Goal: Task Accomplishment & Management: Use online tool/utility

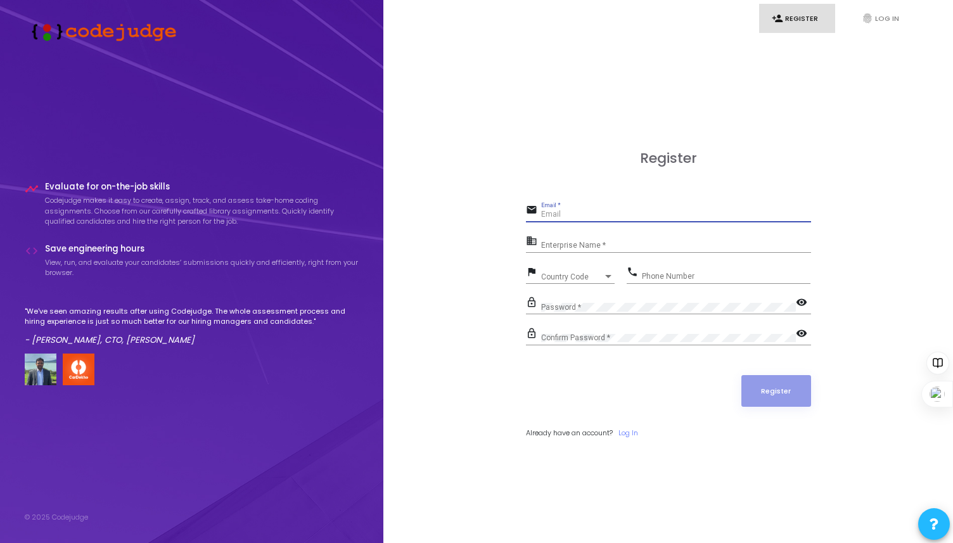
click at [559, 213] on input "Email *" at bounding box center [676, 214] width 270 height 9
type input "[EMAIL_ADDRESS][DOMAIN_NAME]"
click at [869, 4] on link "fingerprint Log In" at bounding box center [887, 19] width 76 height 30
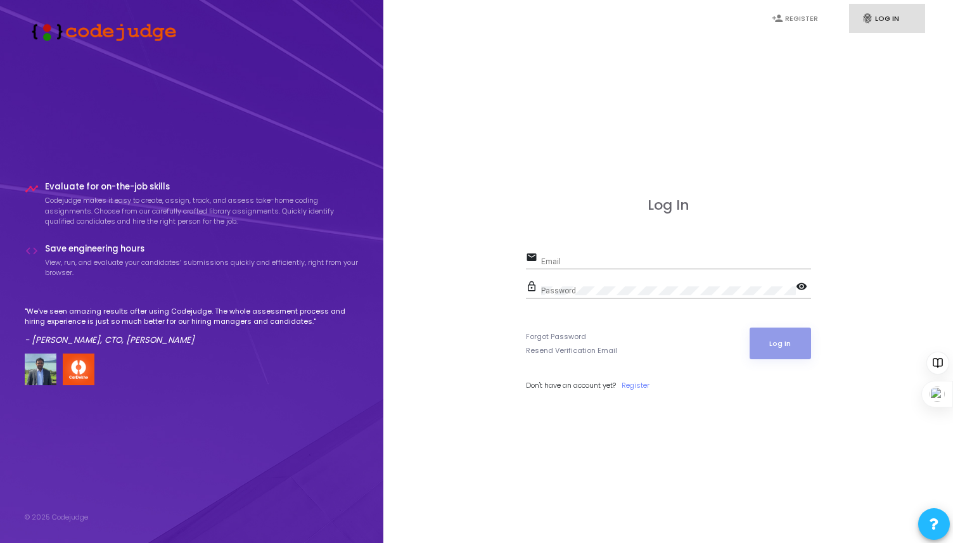
click at [593, 264] on input "Email" at bounding box center [676, 261] width 270 height 9
type input "[EMAIL_ADDRESS][DOMAIN_NAME]"
click at [776, 345] on button "Log In" at bounding box center [779, 343] width 61 height 32
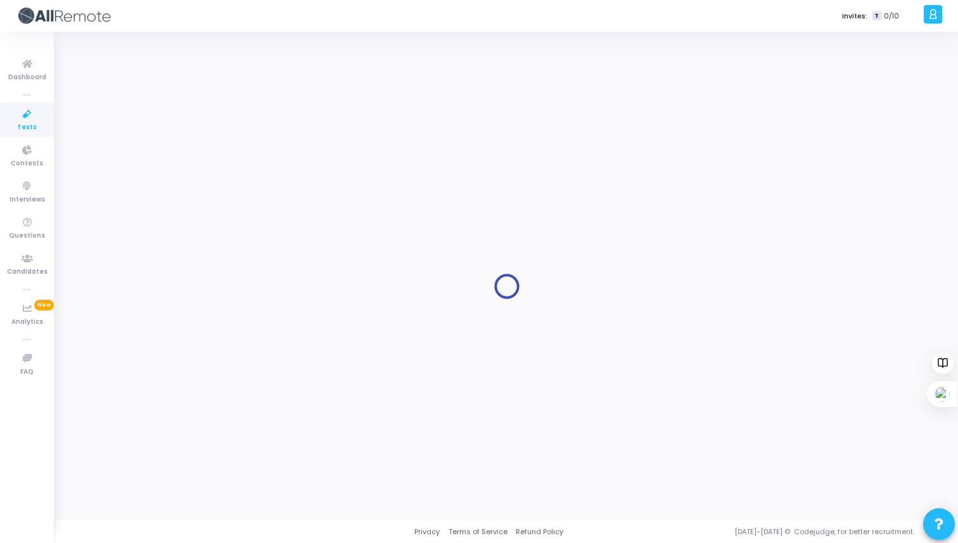
type input "Software Engineer Intern"
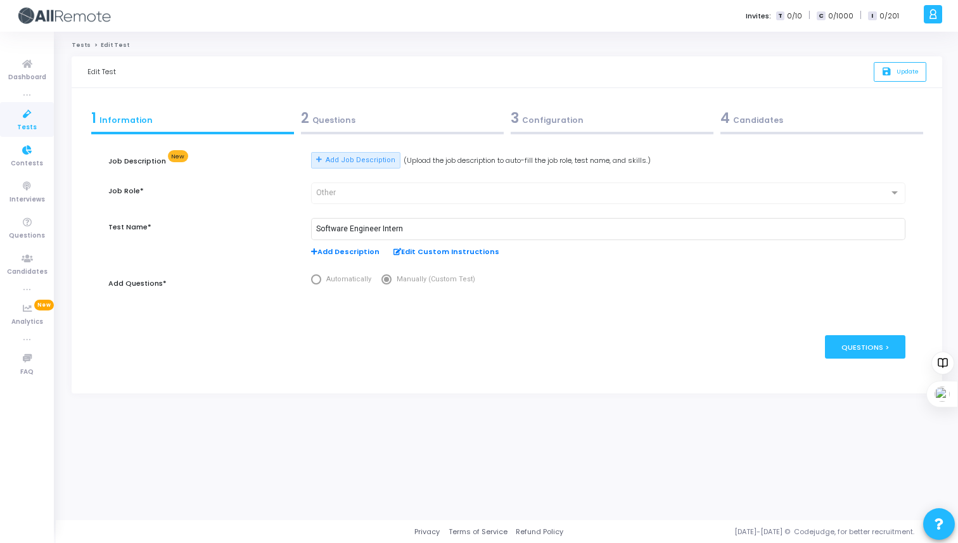
click at [31, 113] on icon at bounding box center [27, 114] width 27 height 16
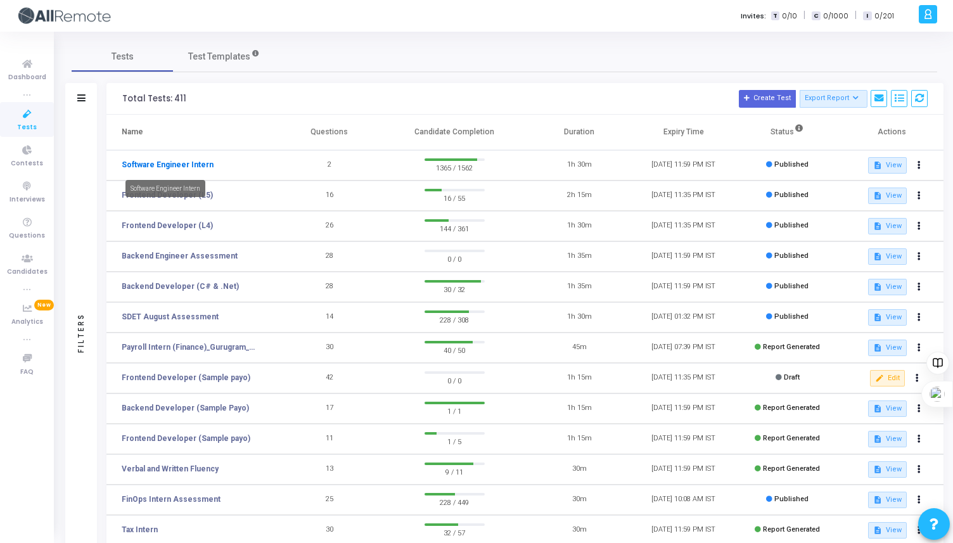
click at [181, 165] on link "Software Engineer Intern" at bounding box center [168, 164] width 92 height 11
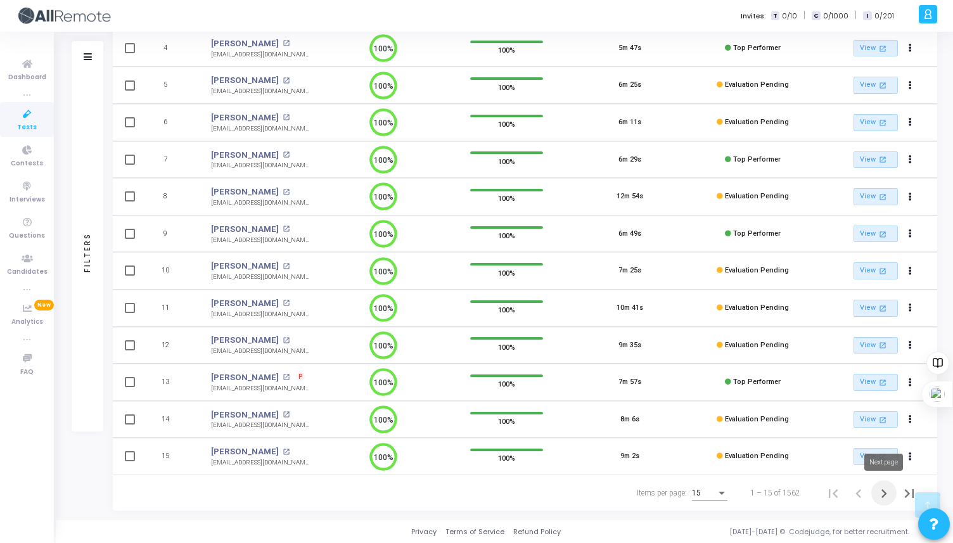
click at [885, 492] on icon "Next page" at bounding box center [884, 493] width 6 height 9
click at [883, 492] on icon "Next page" at bounding box center [884, 493] width 18 height 18
click at [883, 490] on icon "Next page" at bounding box center [884, 493] width 6 height 9
click at [877, 491] on icon "Next page" at bounding box center [884, 493] width 18 height 18
click at [859, 494] on icon "Previous page" at bounding box center [858, 493] width 18 height 18
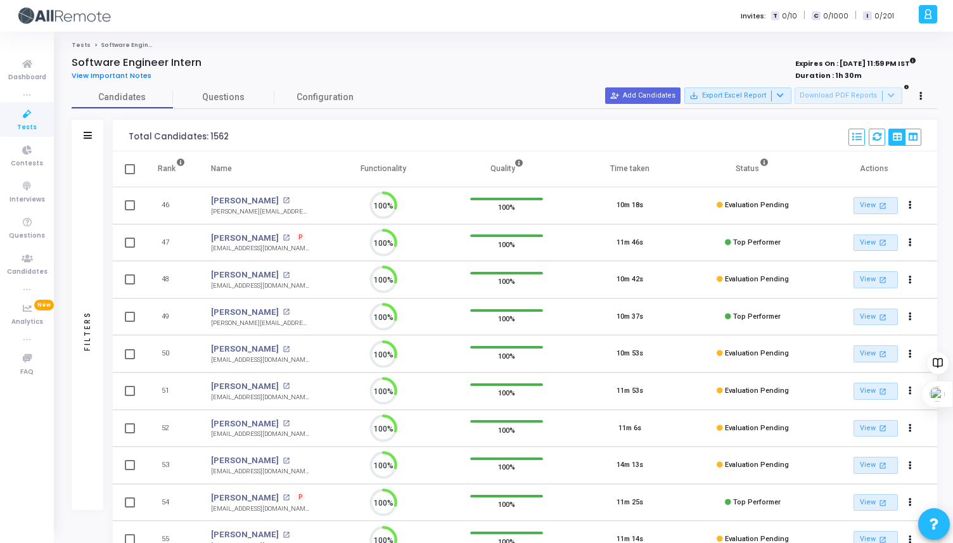
click at [859, 494] on link "View open_in_new" at bounding box center [875, 502] width 44 height 17
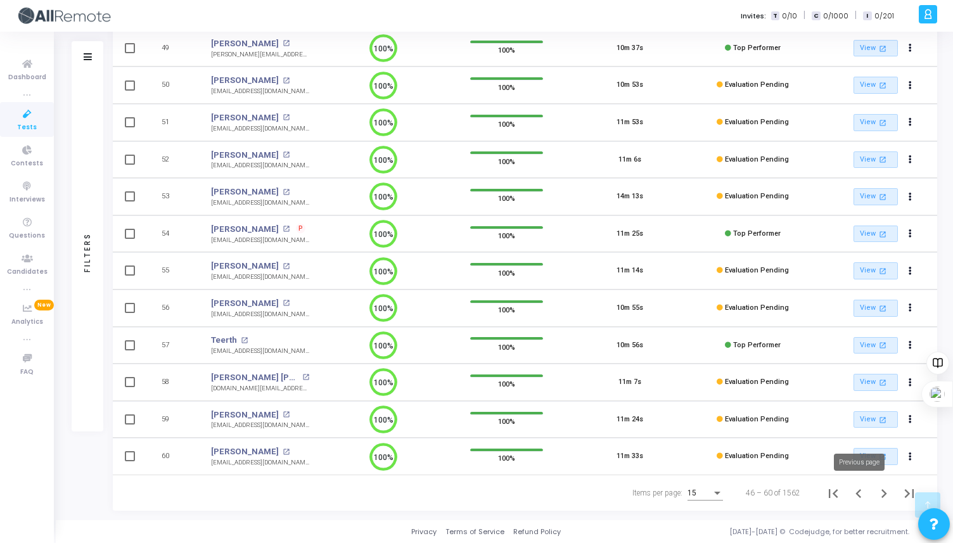
click at [859, 492] on icon "Previous page" at bounding box center [858, 493] width 18 height 18
click at [860, 493] on icon "Previous page" at bounding box center [858, 493] width 18 height 18
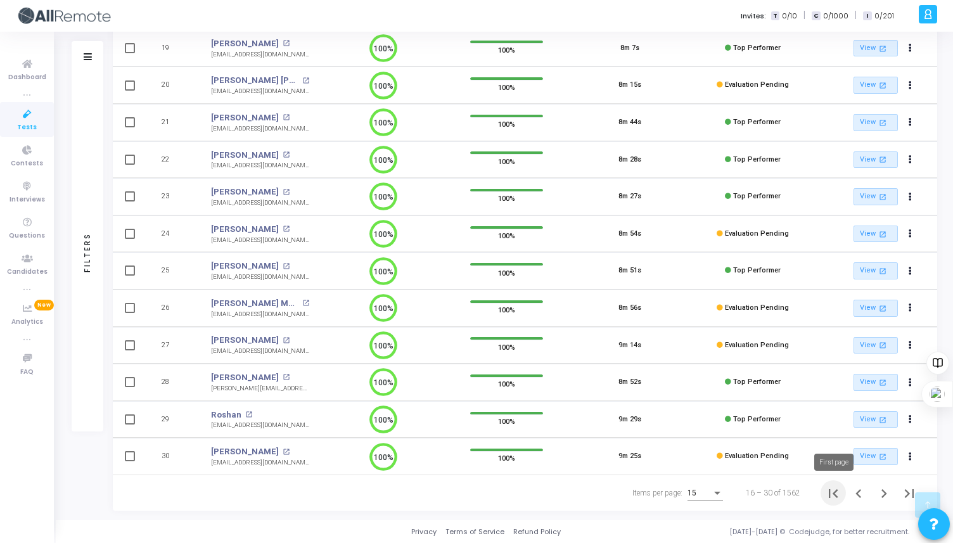
click at [833, 496] on icon "First page" at bounding box center [833, 493] width 18 height 18
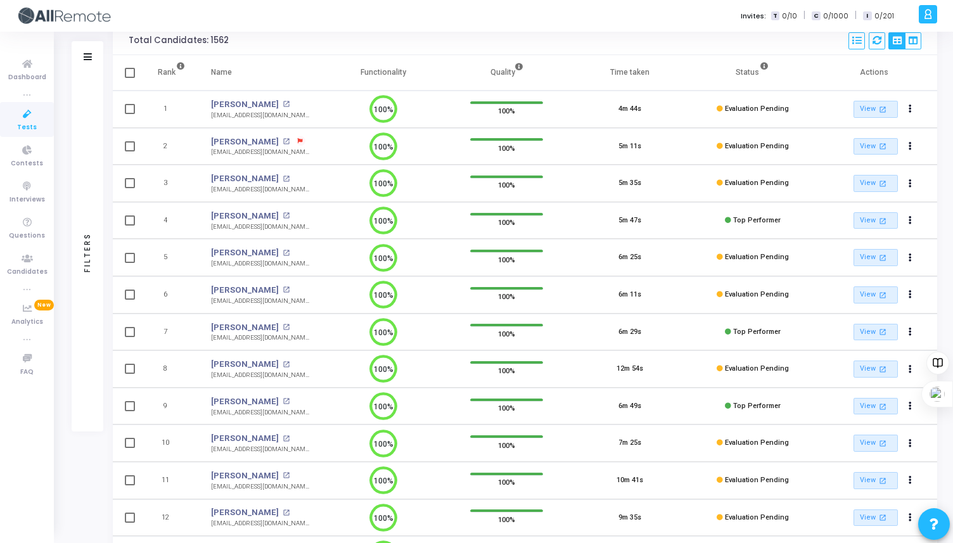
scroll to position [83, 0]
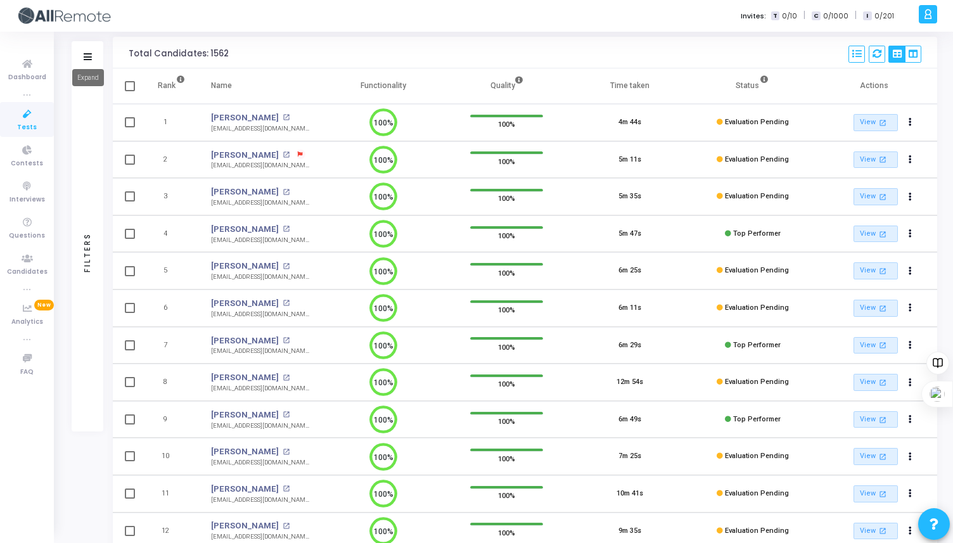
click at [90, 60] on mat-tooltip-component "Expand" at bounding box center [87, 77] width 49 height 35
click at [89, 56] on icon at bounding box center [88, 56] width 8 height 7
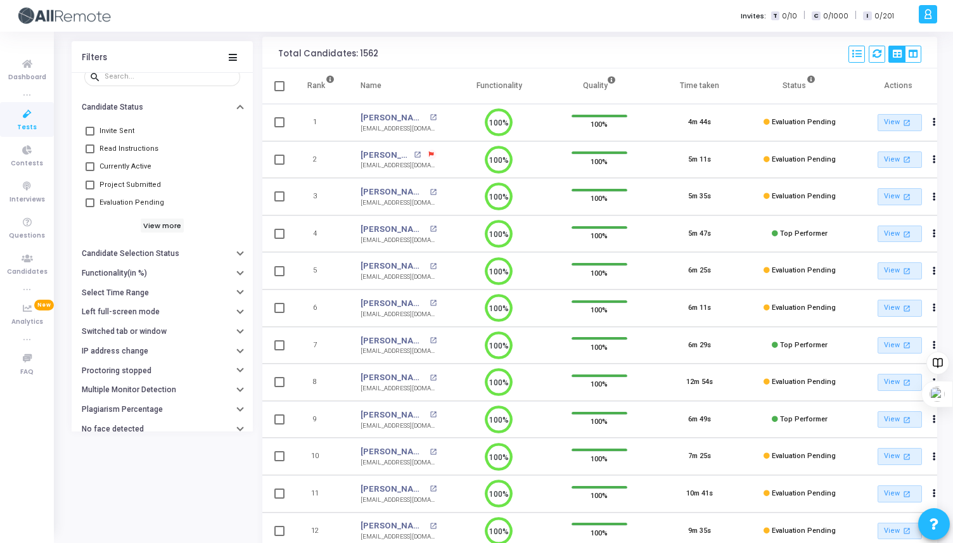
scroll to position [34, 0]
click at [231, 271] on button "Functionality(in %)" at bounding box center [162, 272] width 181 height 20
click at [167, 303] on div at bounding box center [191, 296] width 76 height 20
click at [128, 299] on span "Greater than or equal to" at bounding box center [128, 297] width 79 height 8
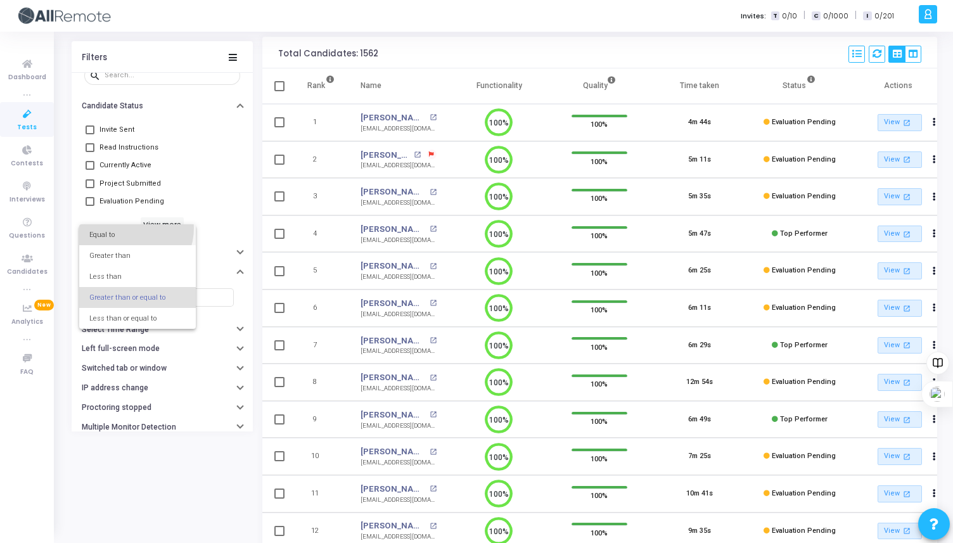
click at [127, 228] on span "Equal to" at bounding box center [137, 234] width 96 height 21
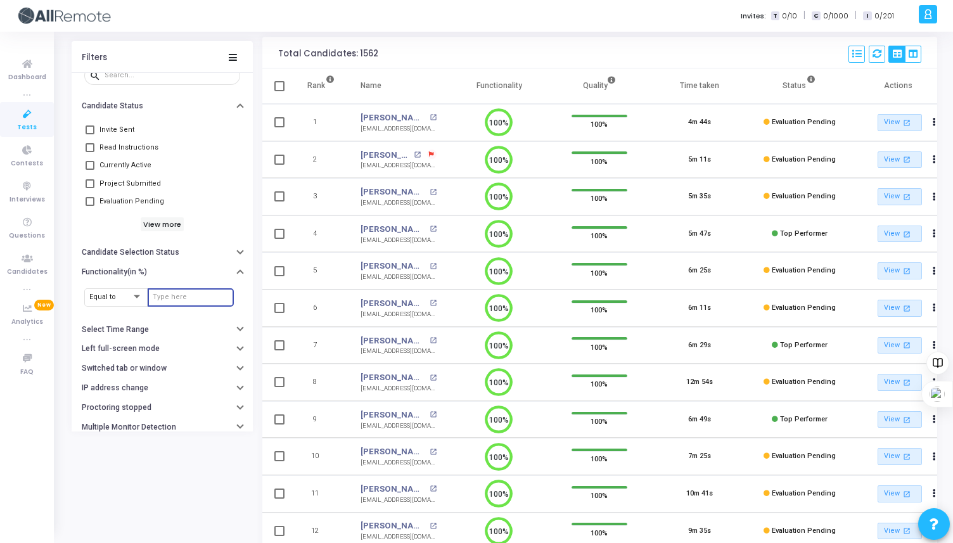
click at [160, 296] on input "number" at bounding box center [191, 297] width 76 height 8
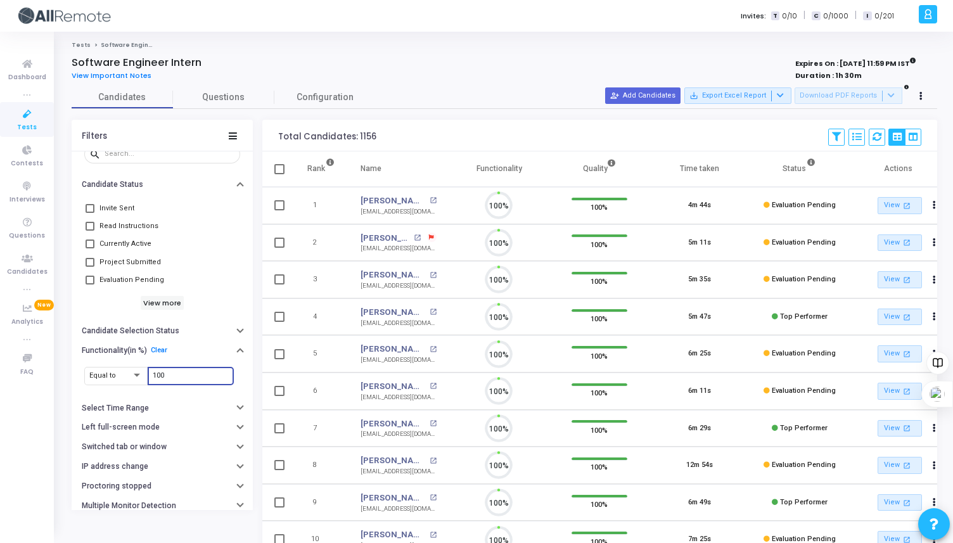
scroll to position [27, 32]
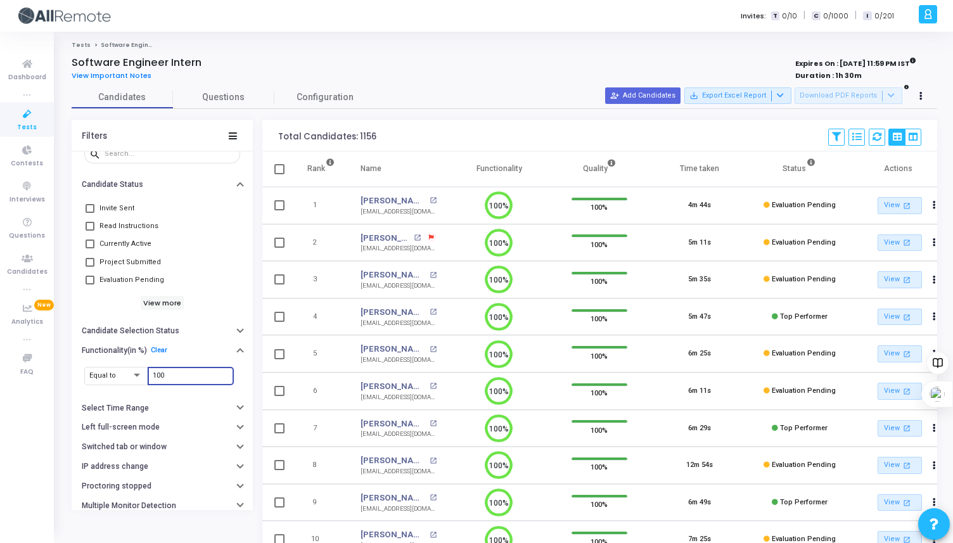
type input "100"
drag, startPoint x: 355, startPoint y: 137, endPoint x: 378, endPoint y: 138, distance: 23.4
click at [378, 138] on div "Total Candidates: 1156 Save View Delete View Select S No Name Questions Functio…" at bounding box center [599, 136] width 674 height 32
copy div "1156"
click at [400, 200] on link "[PERSON_NAME]" at bounding box center [392, 200] width 65 height 13
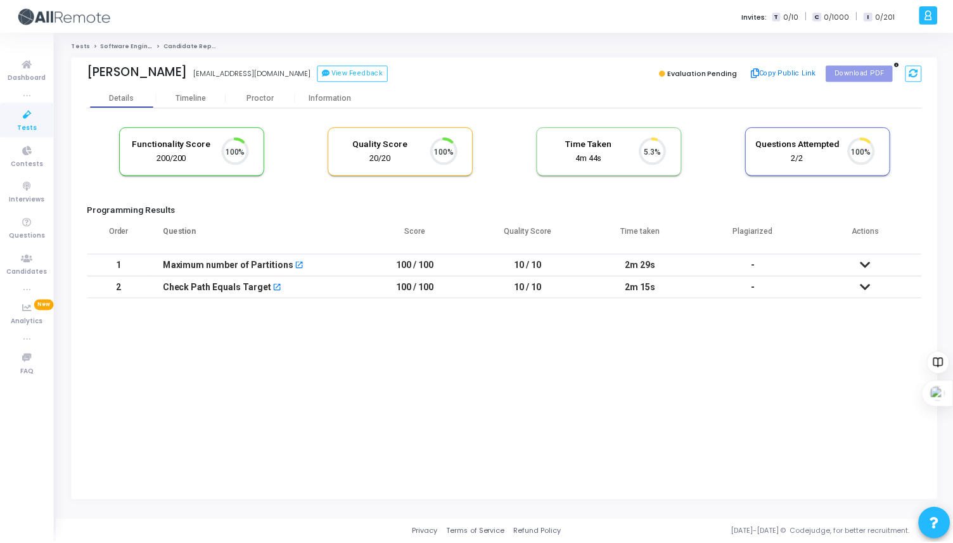
scroll to position [27, 32]
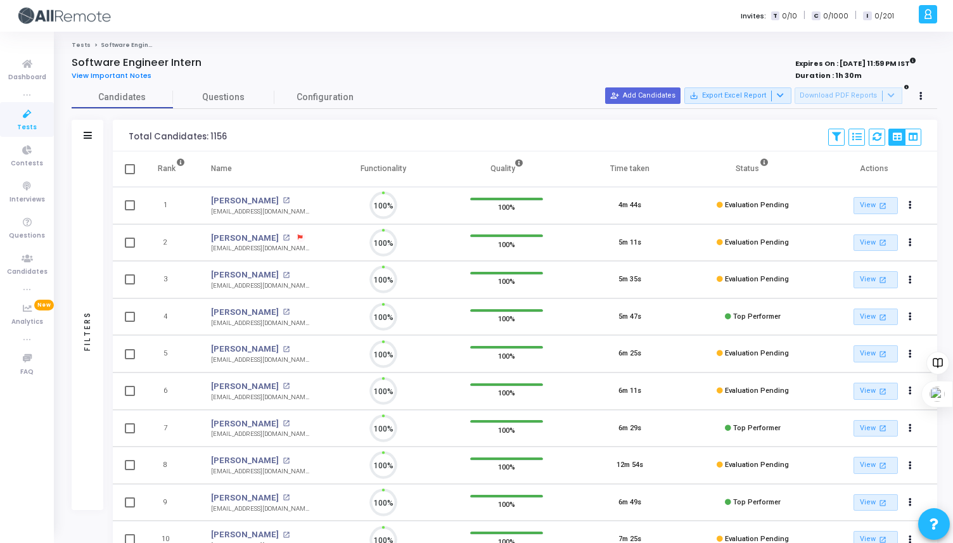
scroll to position [27, 32]
click at [91, 134] on icon at bounding box center [88, 135] width 8 height 7
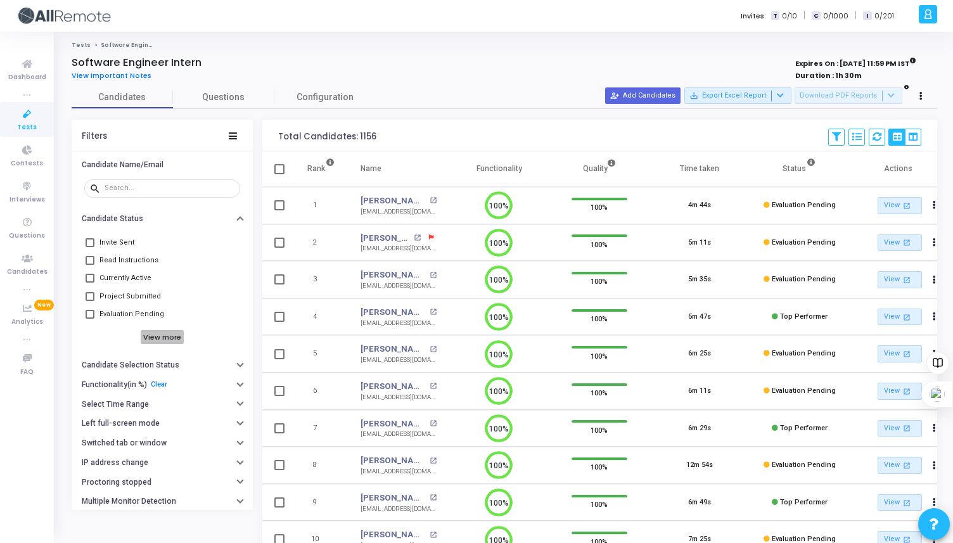
click at [158, 339] on h6 "View more" at bounding box center [163, 337] width 44 height 14
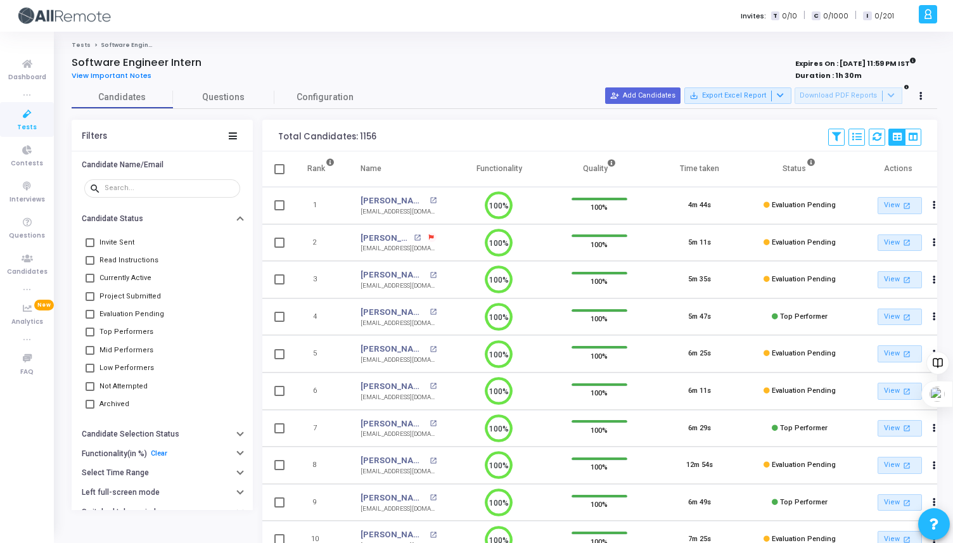
click at [90, 331] on span at bounding box center [89, 331] width 9 height 9
click at [90, 336] on input "Top Performers" at bounding box center [89, 336] width 1 height 1
checkbox input "true"
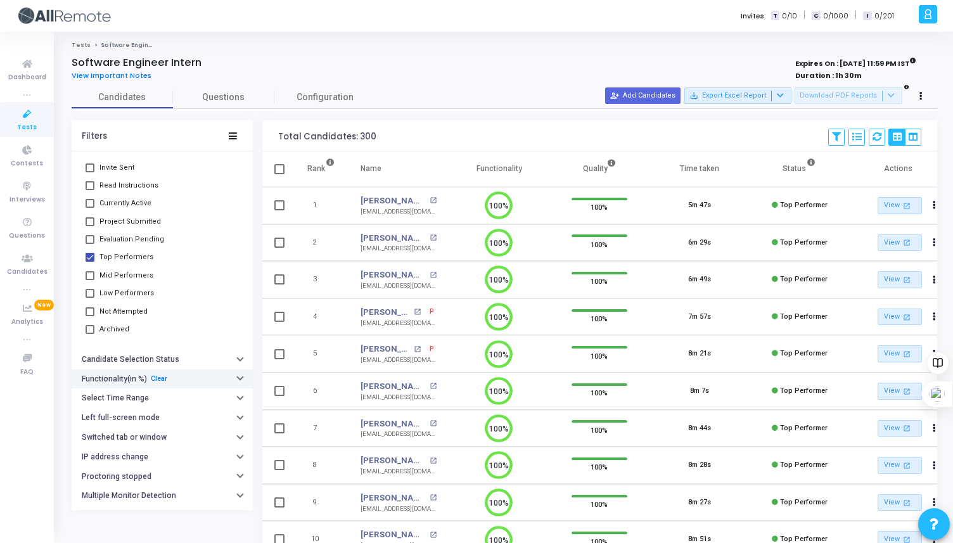
click at [237, 379] on icon "button" at bounding box center [239, 377] width 5 height 3
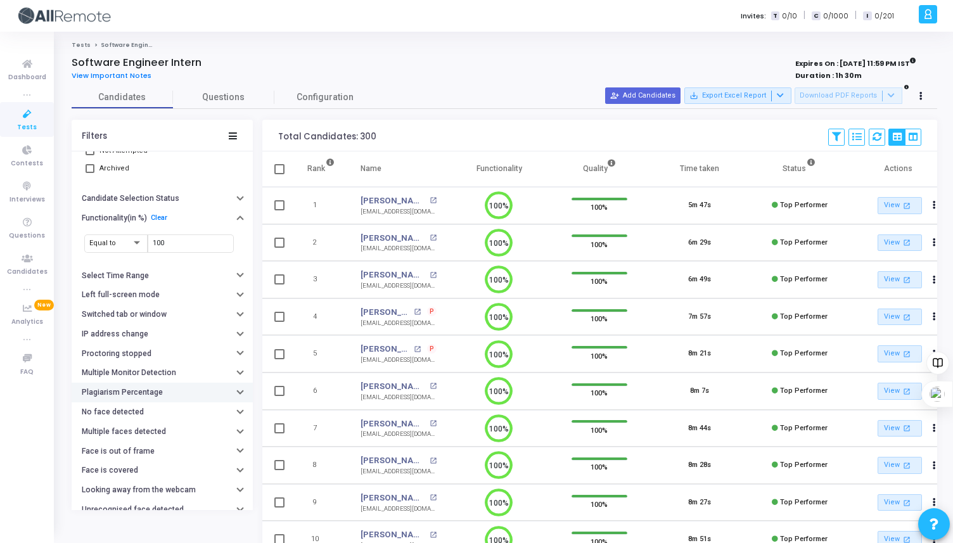
click at [237, 389] on icon "button" at bounding box center [239, 390] width 5 height 3
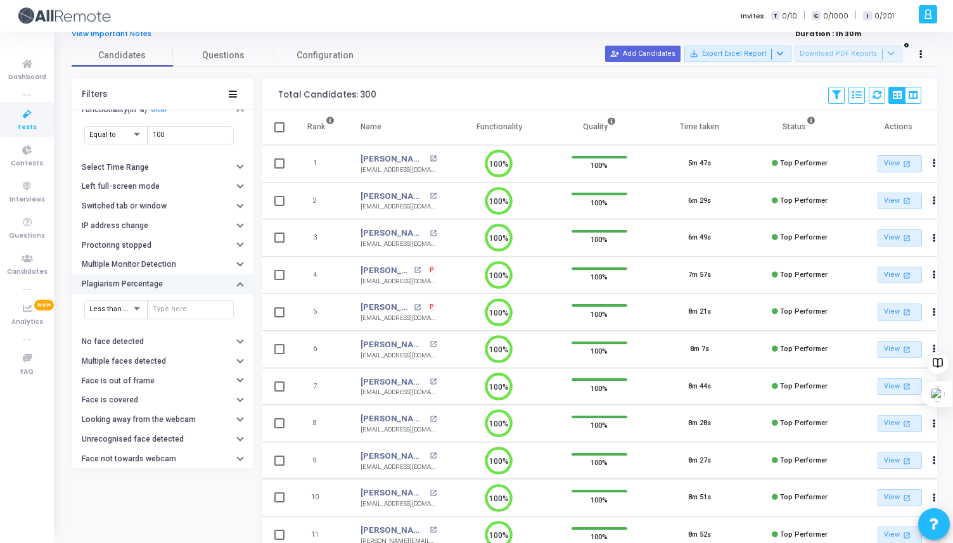
click at [237, 286] on icon "button" at bounding box center [239, 285] width 5 height 3
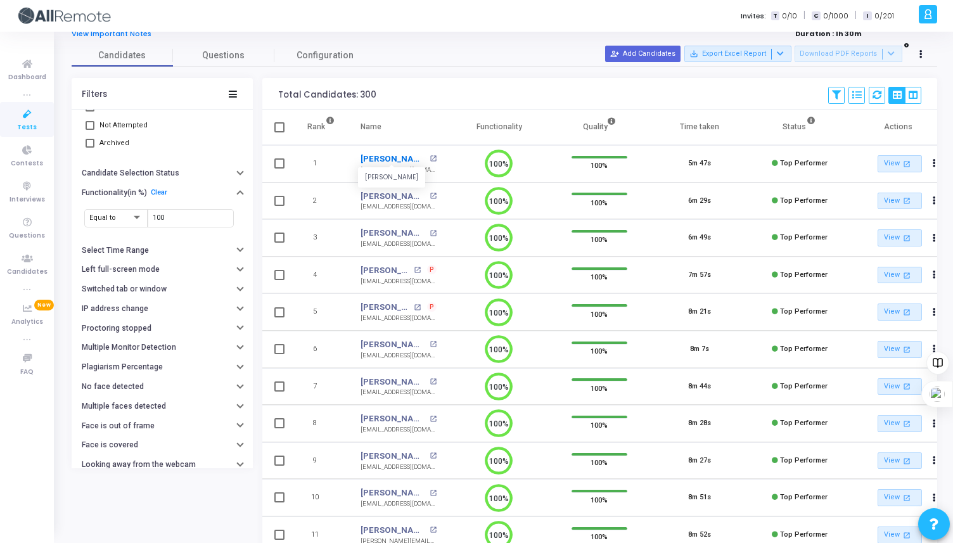
click at [396, 160] on link "[PERSON_NAME]" at bounding box center [392, 159] width 65 height 13
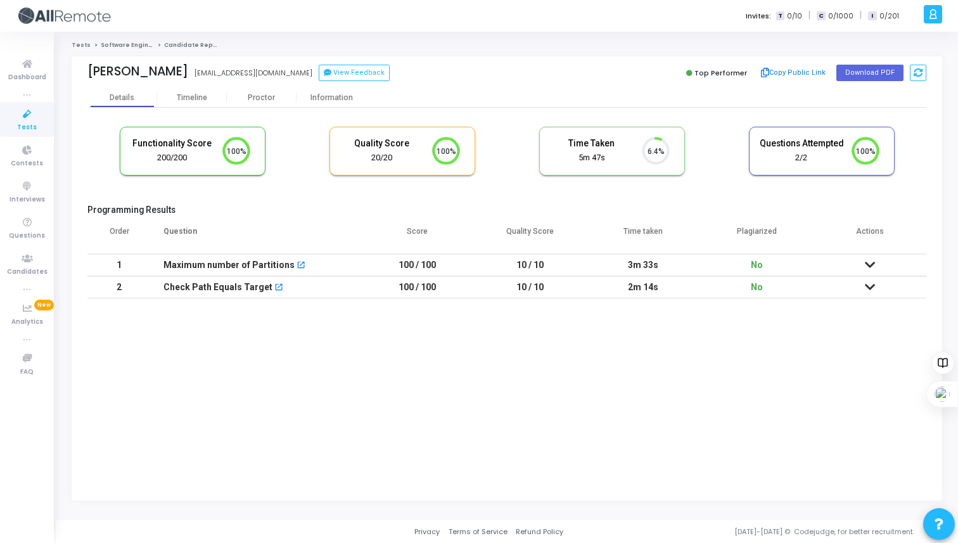
drag, startPoint x: 753, startPoint y: 266, endPoint x: 769, endPoint y: 267, distance: 16.5
click at [769, 267] on td "No" at bounding box center [756, 265] width 113 height 22
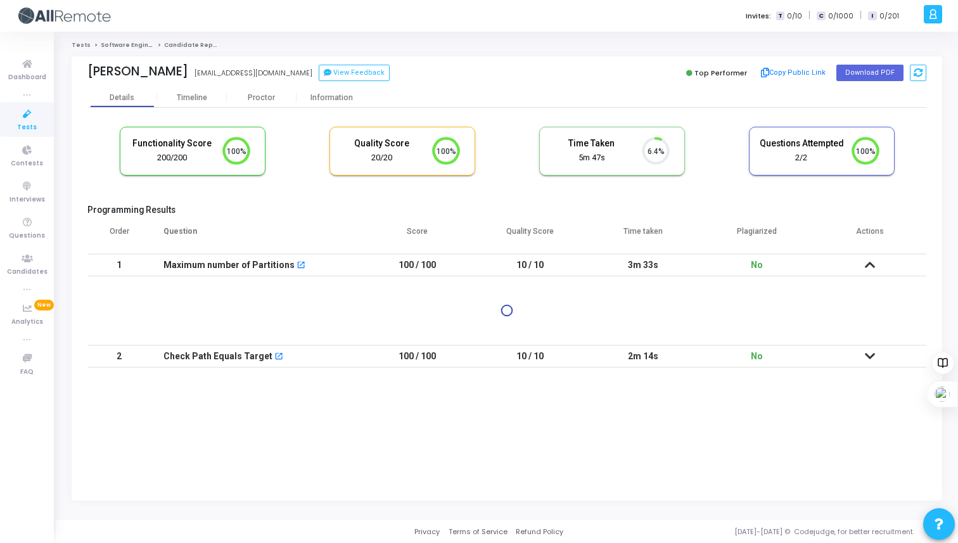
click at [777, 267] on td "No" at bounding box center [756, 265] width 113 height 22
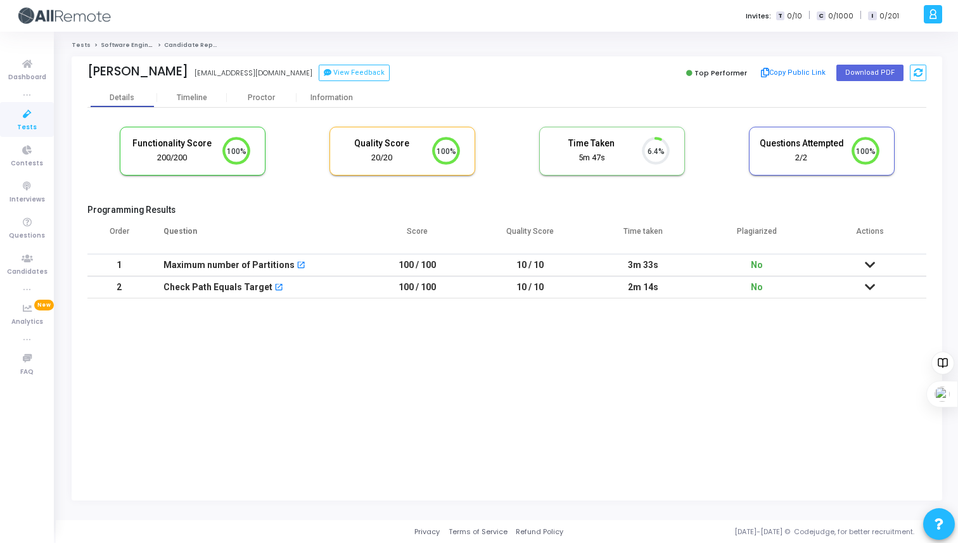
click at [868, 265] on icon at bounding box center [869, 264] width 10 height 9
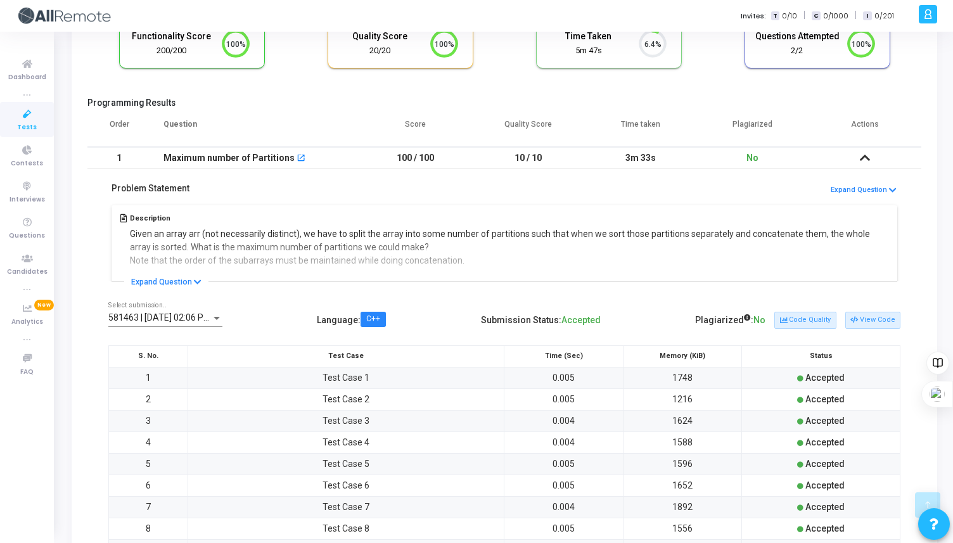
scroll to position [27, 0]
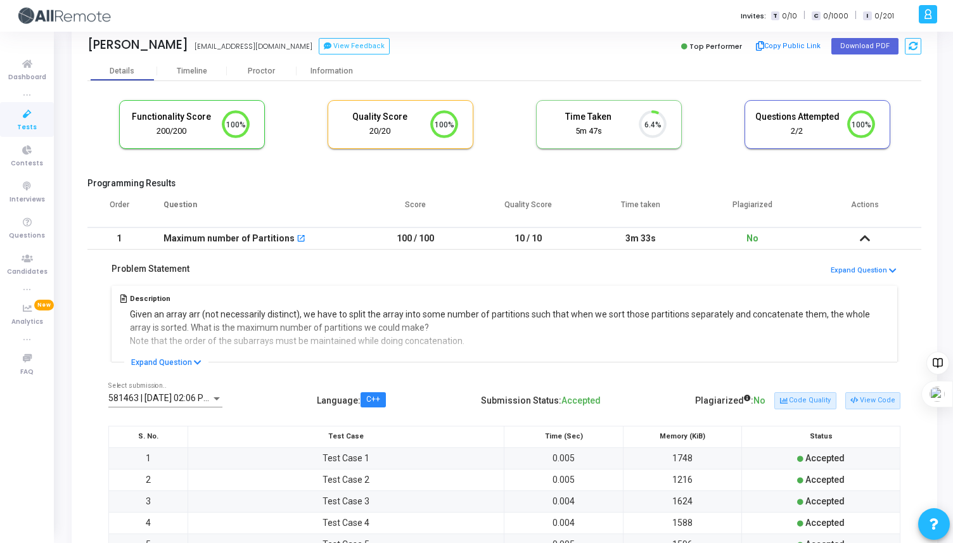
click at [858, 236] on td at bounding box center [865, 238] width 112 height 22
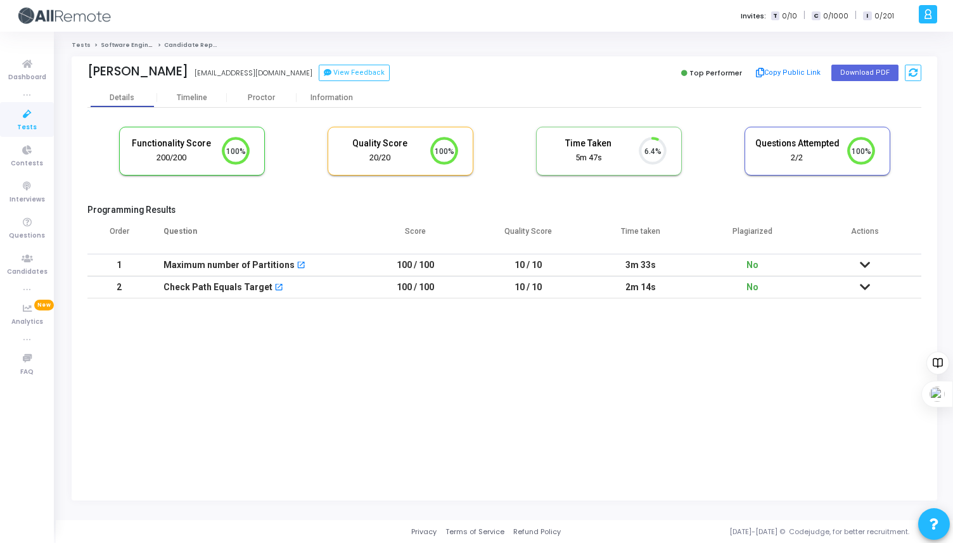
scroll to position [0, 0]
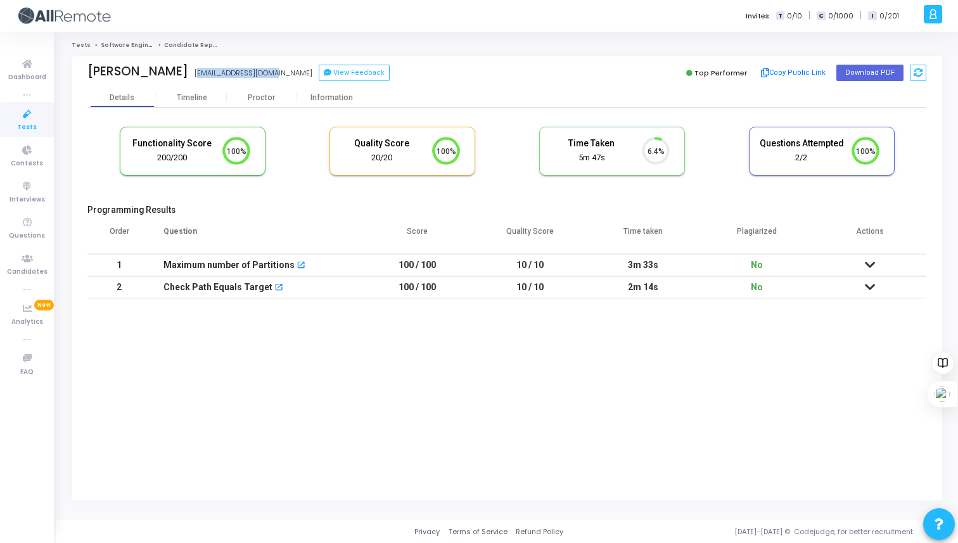
drag, startPoint x: 256, startPoint y: 74, endPoint x: 175, endPoint y: 73, distance: 81.7
click at [175, 73] on div "[PERSON_NAME] [EMAIL_ADDRESS][DOMAIN_NAME] [EMAIL_ADDRESS][DOMAIN_NAME] View Fe…" at bounding box center [293, 73] width 413 height 18
copy div "[EMAIL_ADDRESS][DOMAIN_NAME]"
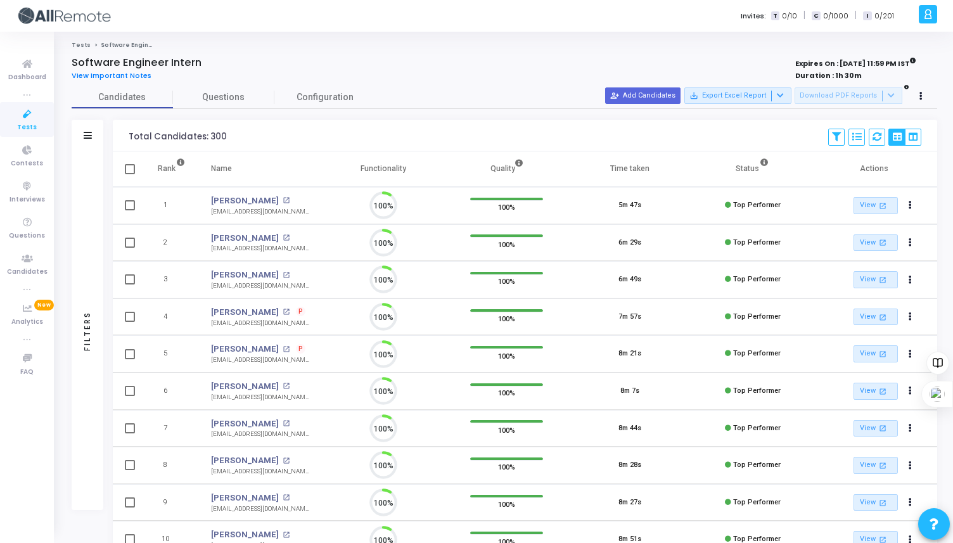
scroll to position [27, 32]
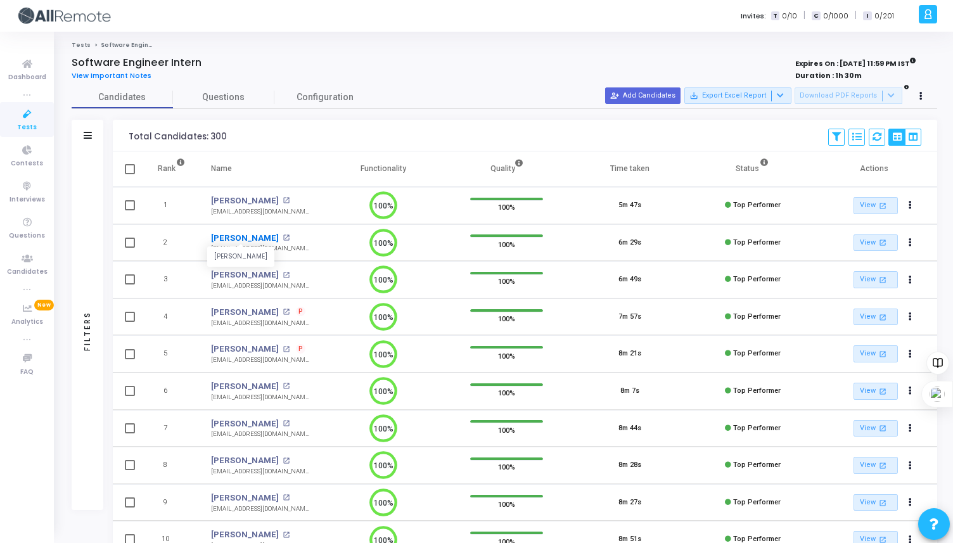
click at [234, 235] on link "[PERSON_NAME]" at bounding box center [245, 238] width 68 height 13
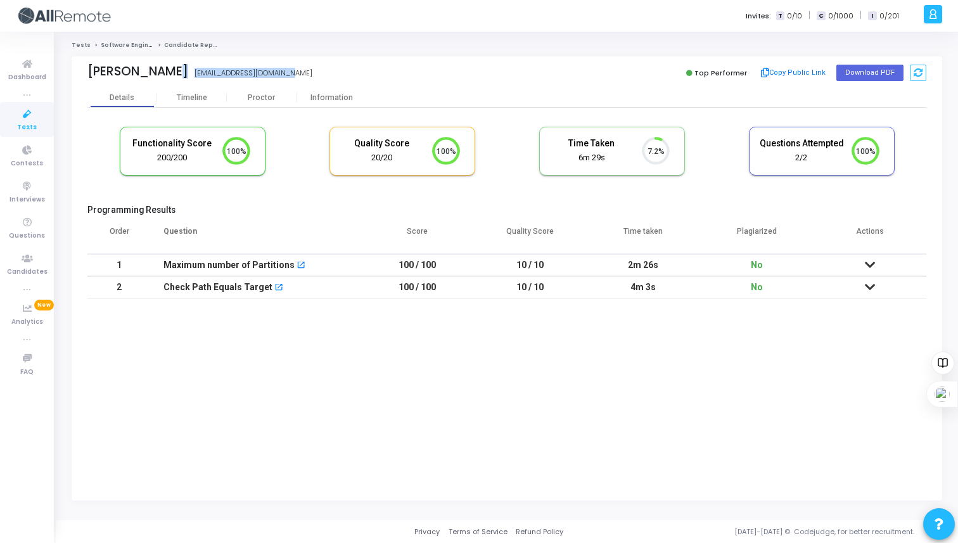
drag, startPoint x: 277, startPoint y: 71, endPoint x: 164, endPoint y: 70, distance: 113.4
click at [164, 70] on div "[PERSON_NAME] [EMAIL_ADDRESS][DOMAIN_NAME]" at bounding box center [293, 73] width 413 height 18
copy div "[EMAIL_ADDRESS][DOMAIN_NAME]"
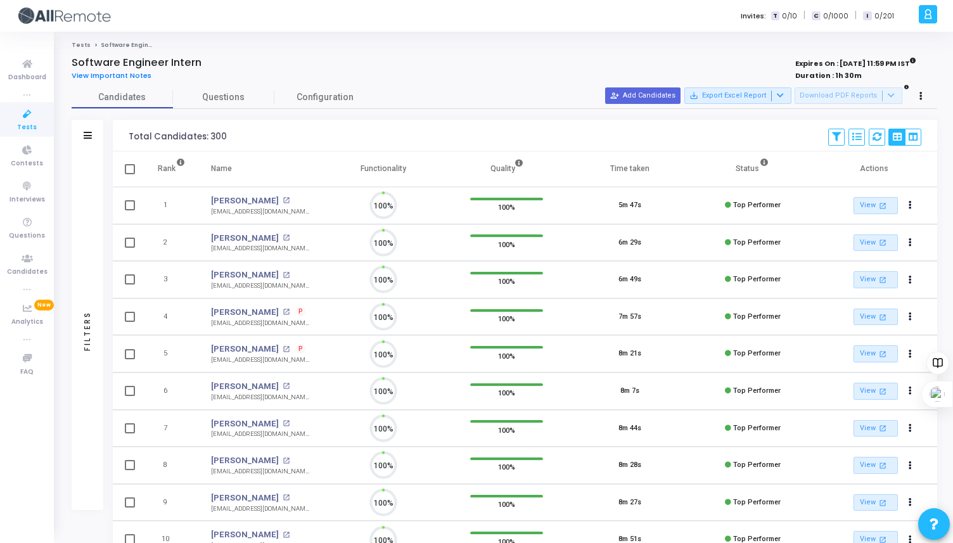
scroll to position [27, 32]
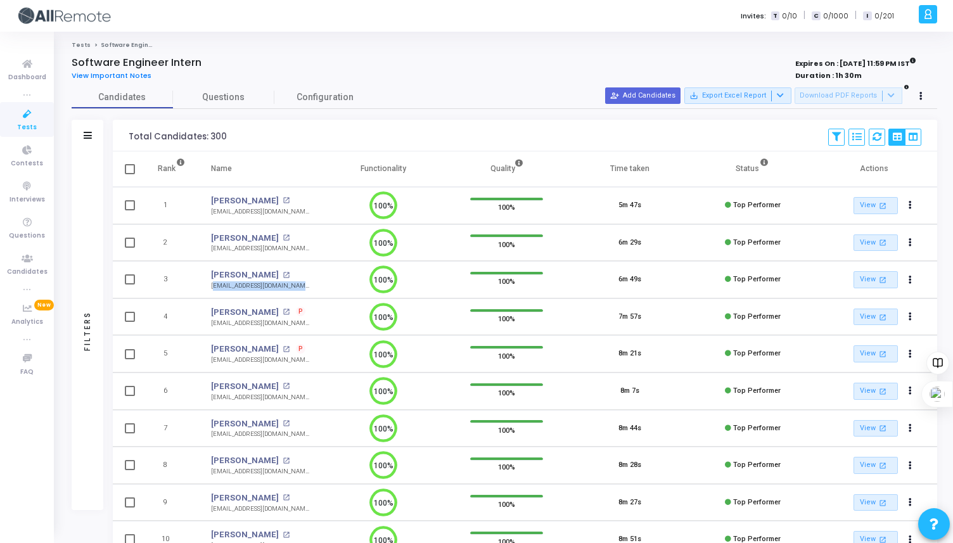
drag, startPoint x: 291, startPoint y: 286, endPoint x: 210, endPoint y: 285, distance: 81.7
click at [210, 286] on td "[PERSON_NAME] open_in_new [EMAIL_ADDRESS][DOMAIN_NAME] [EMAIL_ADDRESS][DOMAIN_N…" at bounding box center [259, 279] width 123 height 37
copy div "[EMAIL_ADDRESS][DOMAIN_NAME]"
click at [248, 314] on link "[PERSON_NAME]" at bounding box center [245, 312] width 68 height 13
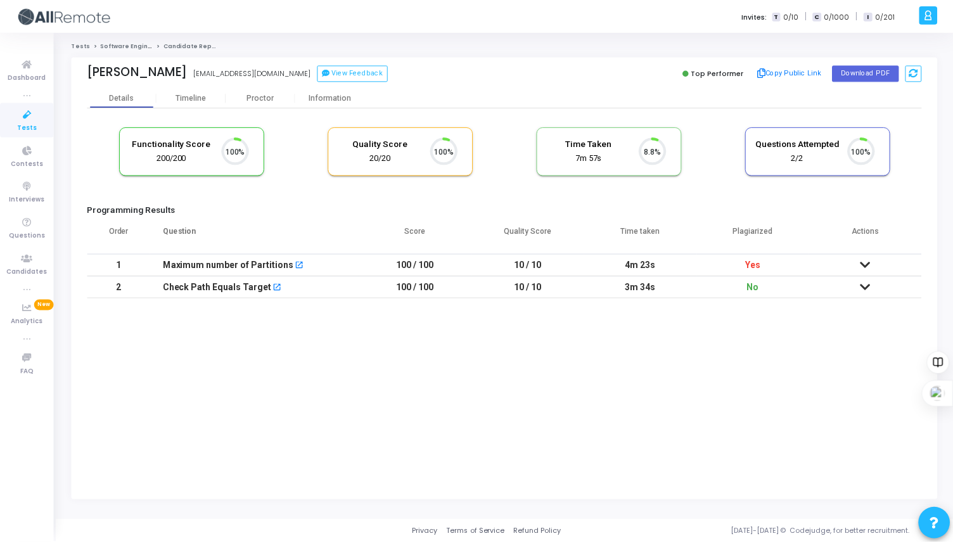
scroll to position [27, 32]
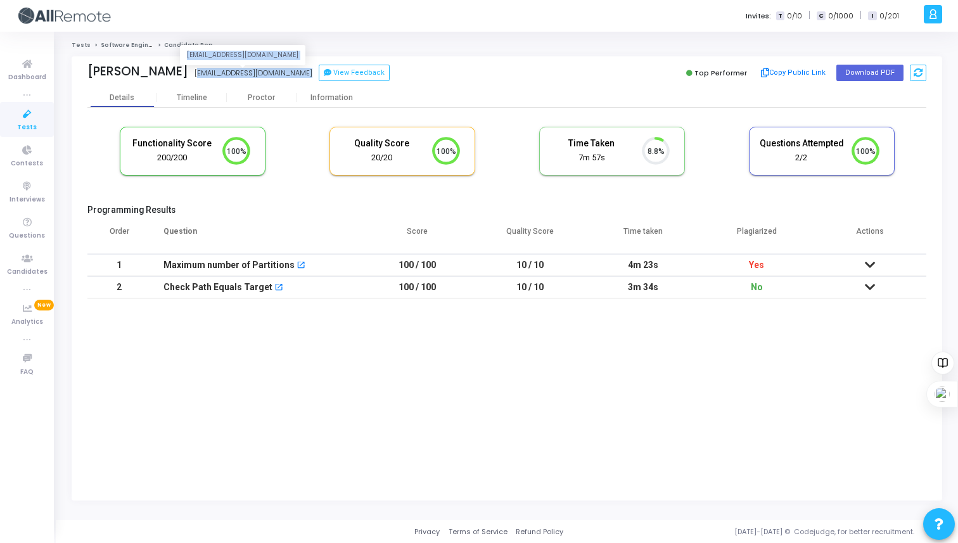
drag, startPoint x: 288, startPoint y: 71, endPoint x: 183, endPoint y: 71, distance: 104.5
click at [183, 71] on div "[PERSON_NAME] [EMAIL_ADDRESS][DOMAIN_NAME] [EMAIL_ADDRESS][DOMAIN_NAME] View Fe…" at bounding box center [293, 73] width 413 height 18
copy div "[EMAIL_ADDRESS][DOMAIN_NAME] [EMAIL_ADDRESS][DOMAIN_NAME] View Feedback"
click at [111, 66] on div "[PERSON_NAME]" at bounding box center [137, 71] width 101 height 15
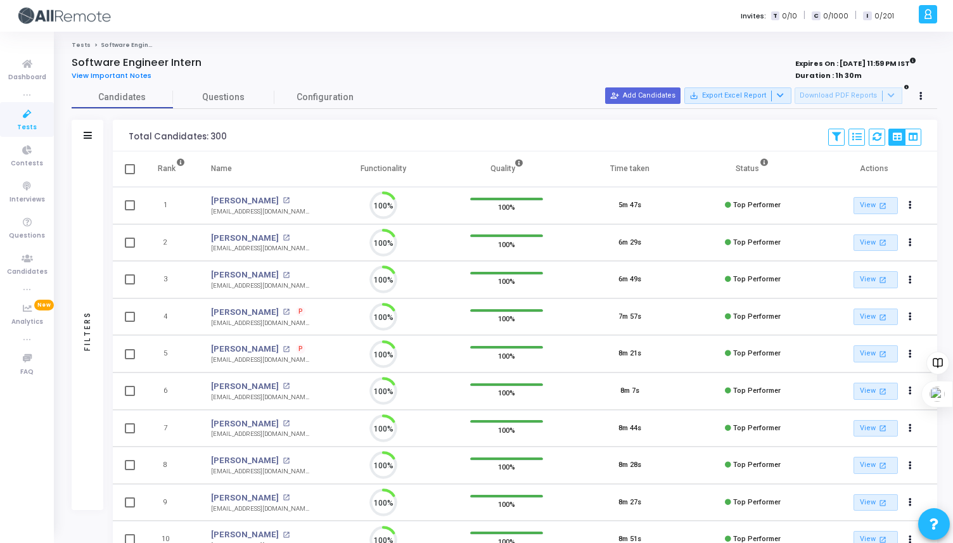
scroll to position [27, 32]
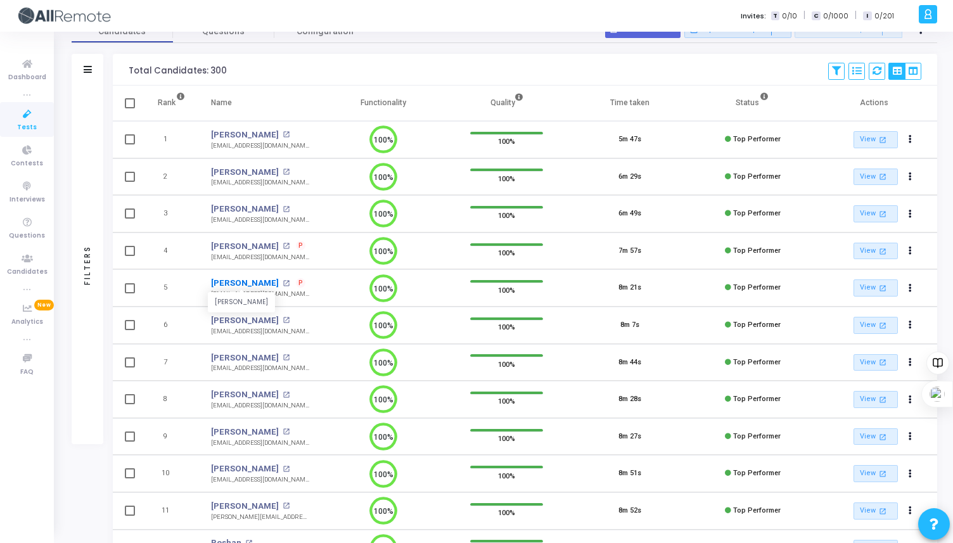
click at [236, 282] on link "[PERSON_NAME]" at bounding box center [245, 283] width 68 height 13
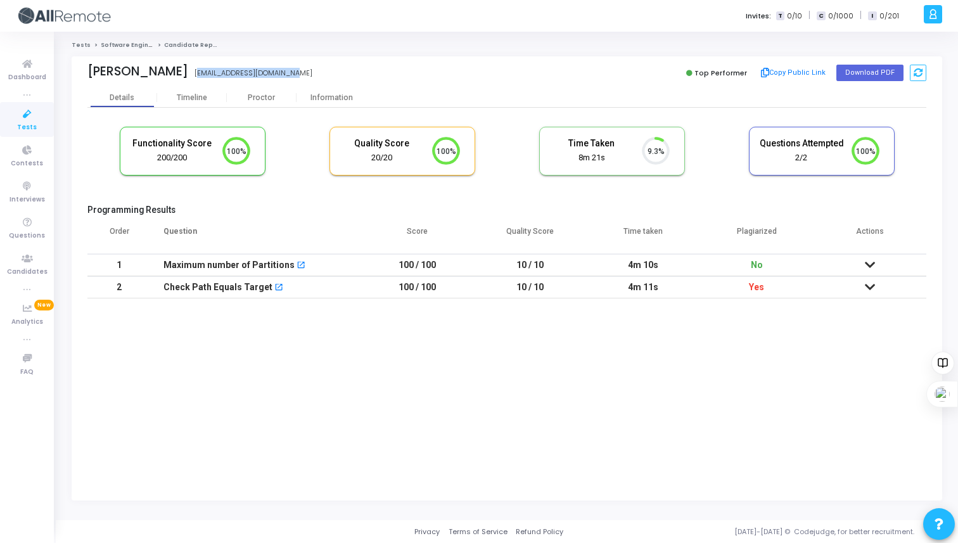
drag, startPoint x: 283, startPoint y: 70, endPoint x: 171, endPoint y: 71, distance: 112.1
click at [171, 71] on div "Mohit Anand [EMAIL_ADDRESS][DOMAIN_NAME] [EMAIL_ADDRESS][DOMAIN_NAME]" at bounding box center [293, 73] width 413 height 18
copy div "[EMAIL_ADDRESS][DOMAIN_NAME]"
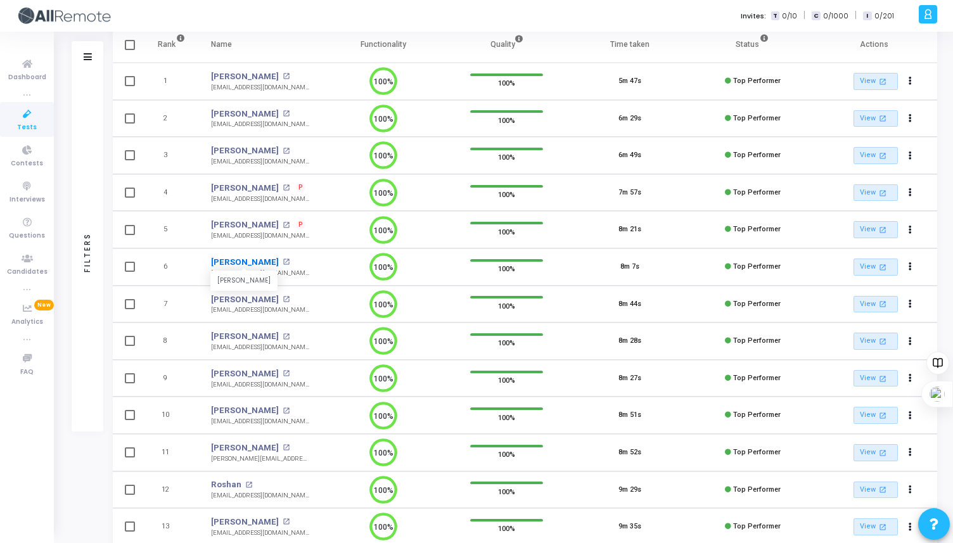
click at [255, 260] on link "[PERSON_NAME]" at bounding box center [245, 262] width 68 height 13
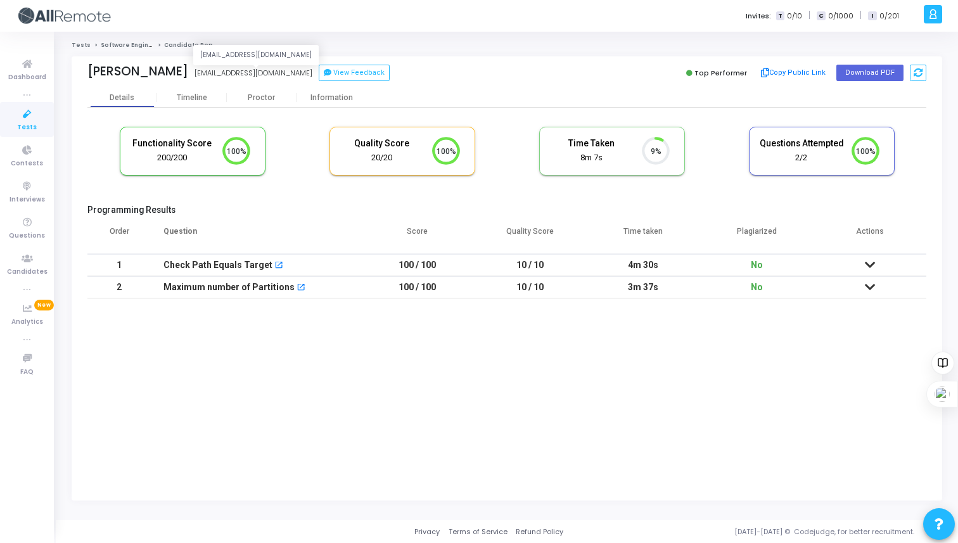
drag, startPoint x: 306, startPoint y: 72, endPoint x: 198, endPoint y: 72, distance: 108.3
click at [198, 72] on div "[PERSON_NAME] [EMAIL_ADDRESS][DOMAIN_NAME] [EMAIL_ADDRESS][DOMAIN_NAME] View Fe…" at bounding box center [293, 73] width 413 height 18
copy div "[EMAIL_ADDRESS][DOMAIN_NAME]"
click at [23, 123] on span "Tests" at bounding box center [27, 127] width 20 height 11
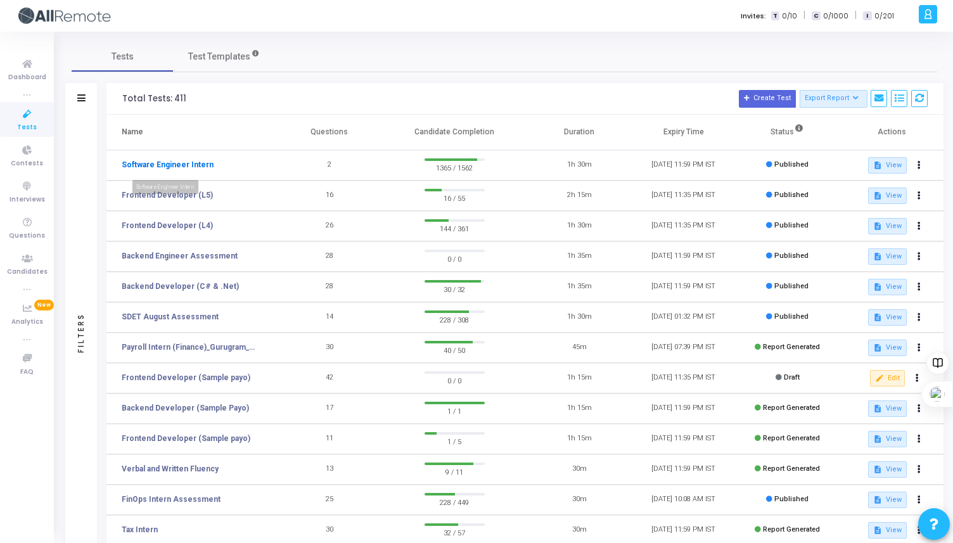
click at [161, 166] on link "Software Engineer Intern" at bounding box center [168, 164] width 92 height 11
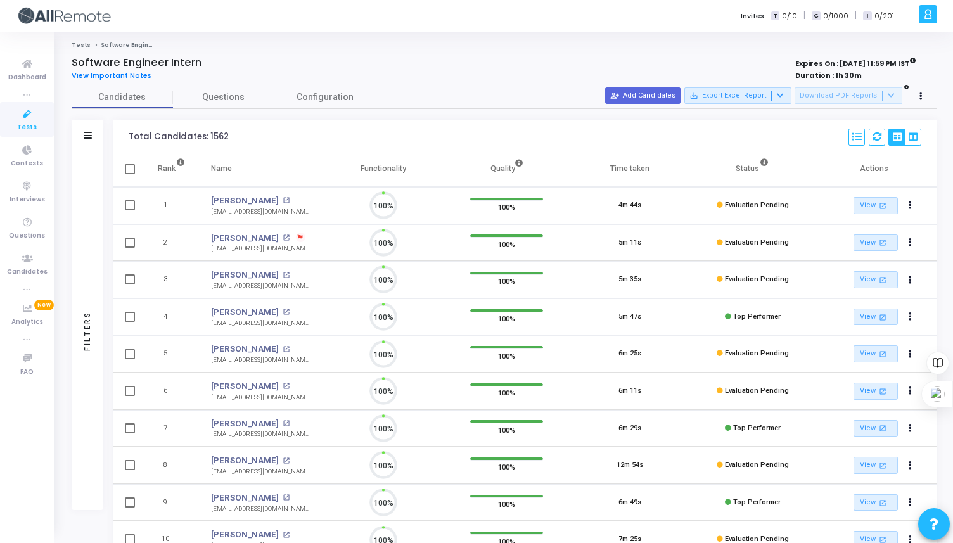
scroll to position [27, 32]
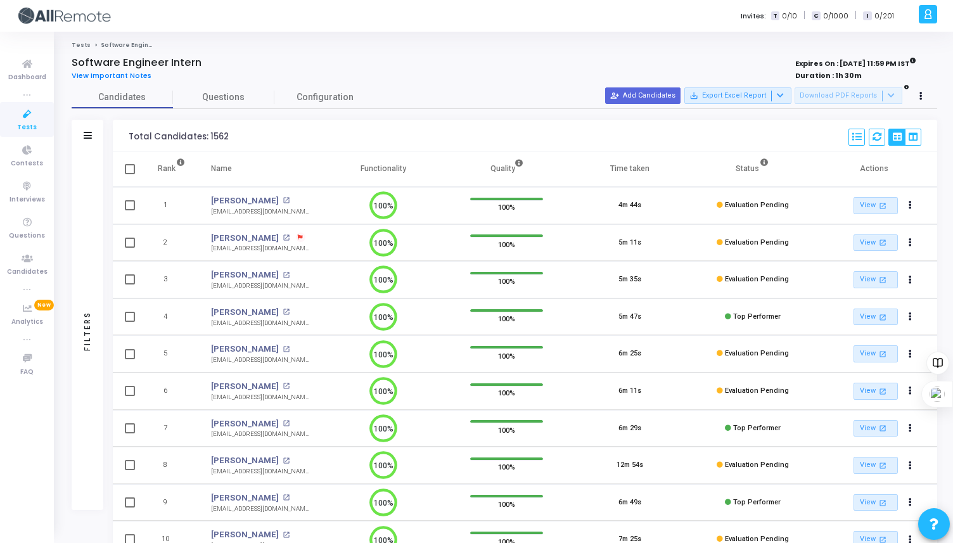
click at [92, 136] on div "Filters" at bounding box center [88, 136] width 32 height 32
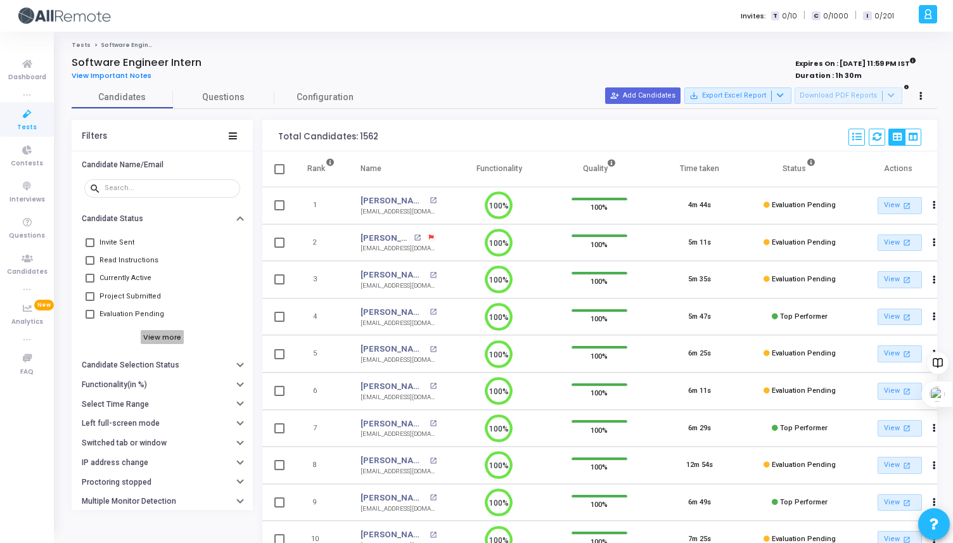
click at [156, 337] on h6 "View more" at bounding box center [163, 337] width 44 height 14
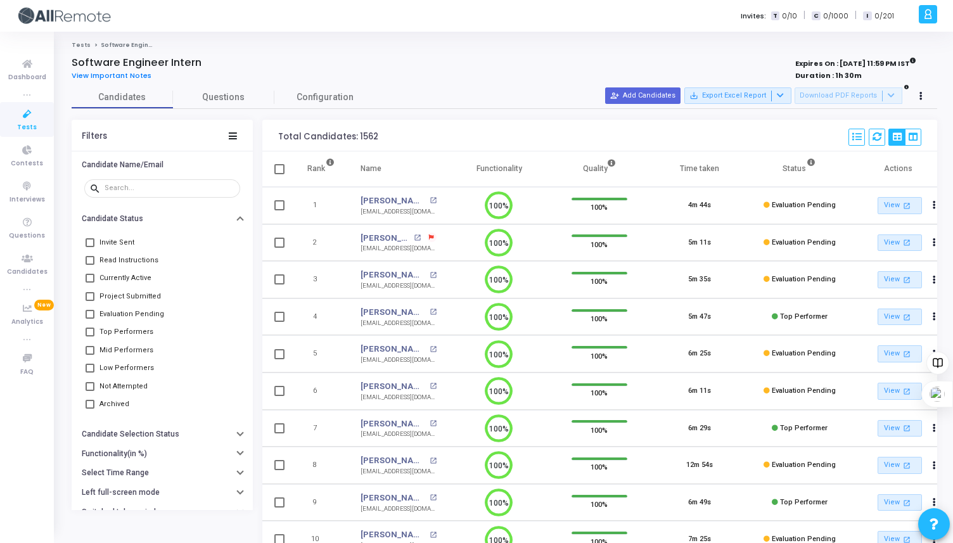
click at [91, 331] on span at bounding box center [89, 331] width 9 height 9
click at [90, 336] on input "Top Performers" at bounding box center [89, 336] width 1 height 1
checkbox input "true"
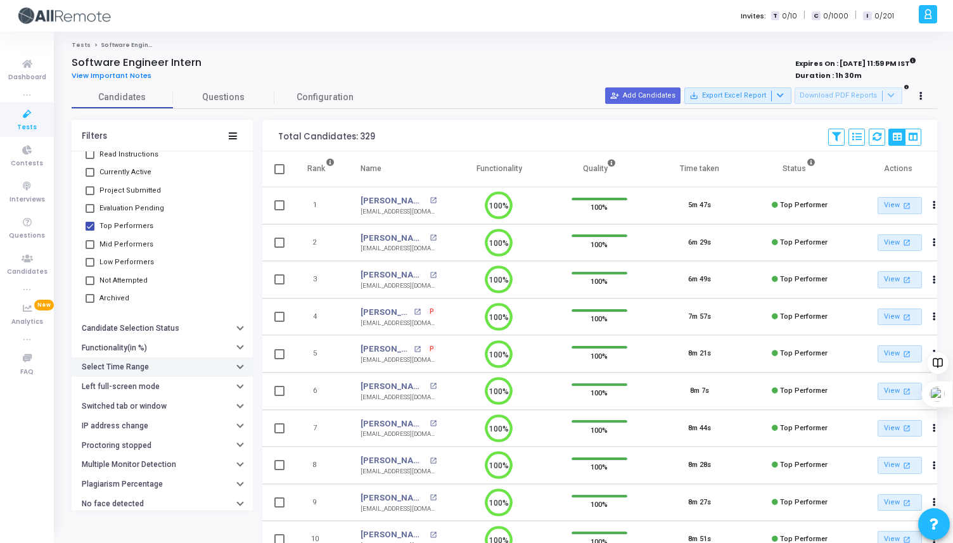
click at [120, 357] on button "Select Time Range" at bounding box center [162, 367] width 181 height 20
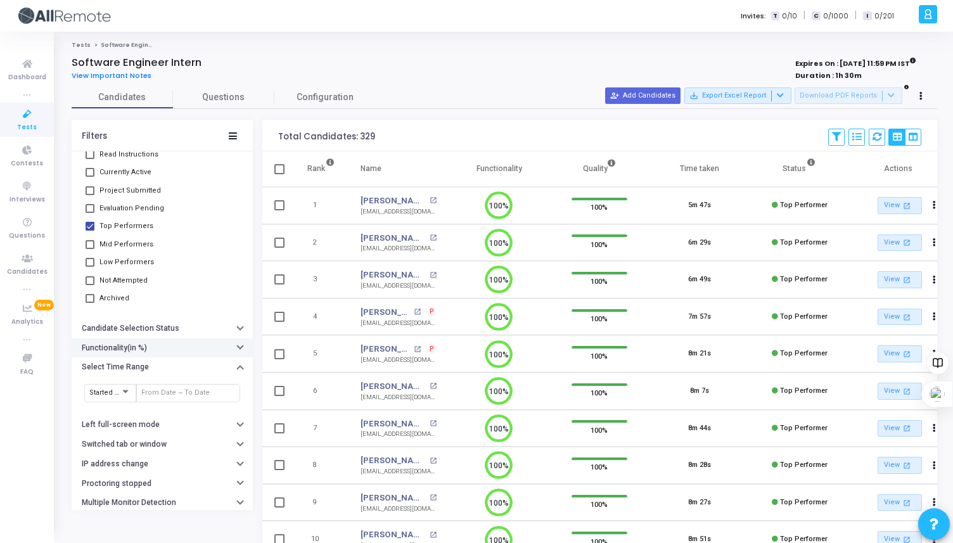
click at [118, 348] on h6 "Functionality(in %)" at bounding box center [114, 347] width 65 height 9
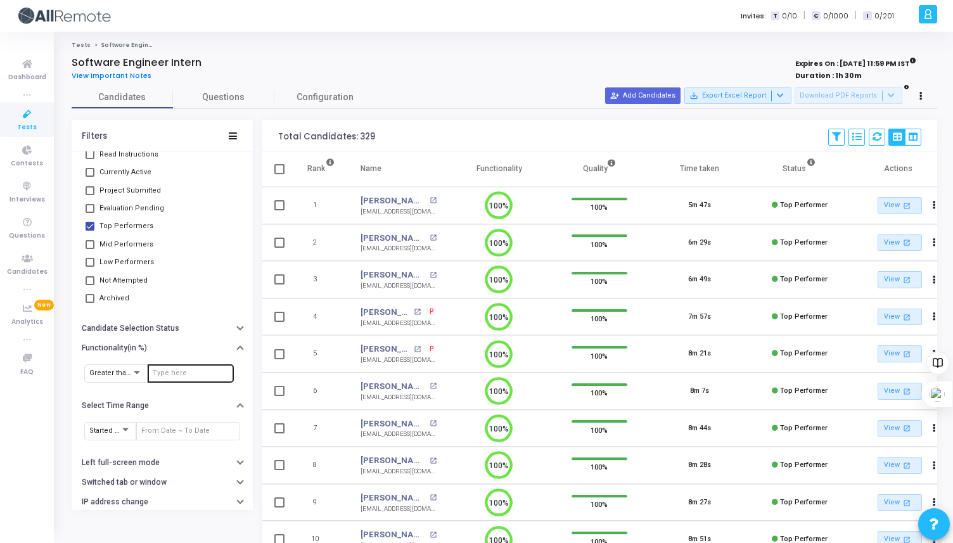
click at [165, 367] on div at bounding box center [191, 372] width 76 height 20
click at [125, 370] on span "Greater than or equal to" at bounding box center [128, 373] width 79 height 8
click at [120, 317] on span "Equal to" at bounding box center [137, 310] width 96 height 21
click at [160, 374] on input "number" at bounding box center [191, 373] width 76 height 8
type input "100"
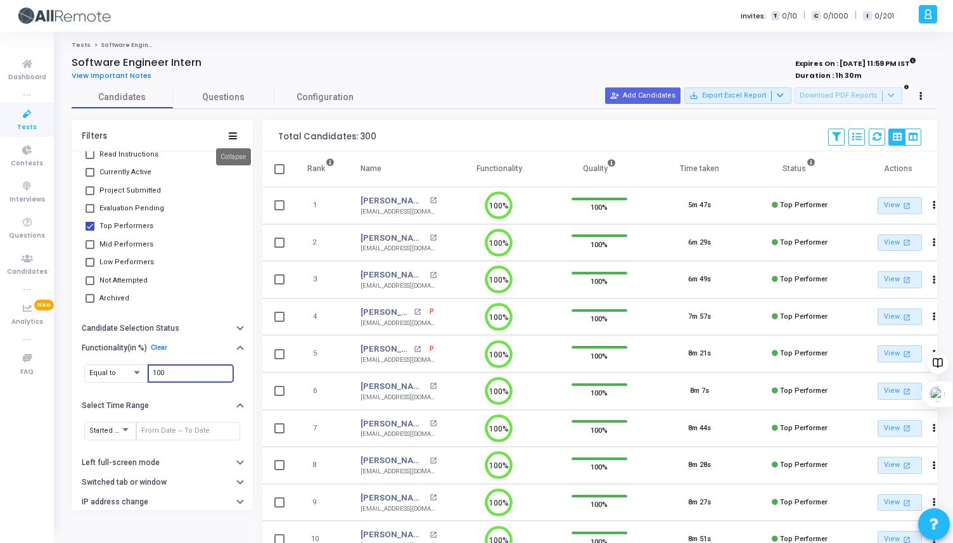
click at [229, 135] on icon at bounding box center [233, 135] width 8 height 7
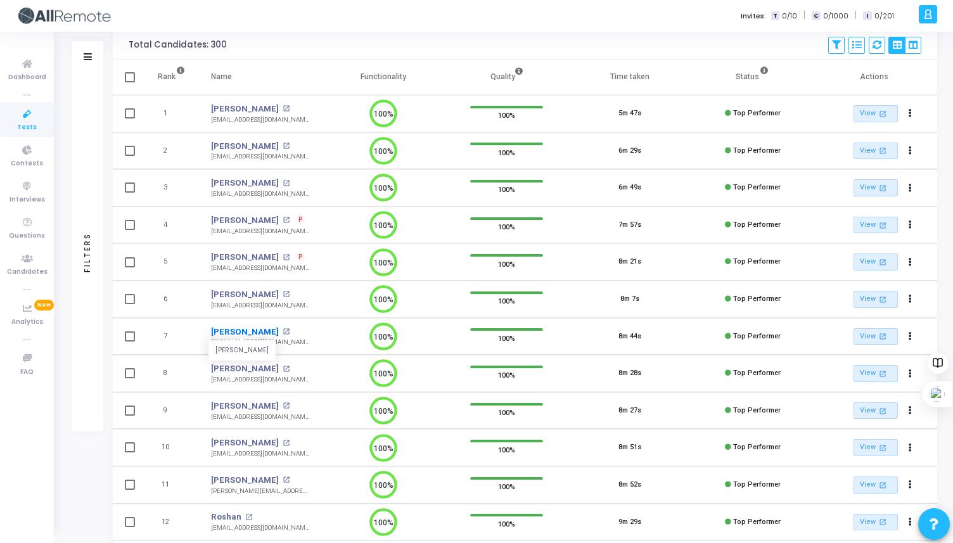
click at [235, 332] on link "[PERSON_NAME]" at bounding box center [245, 332] width 68 height 13
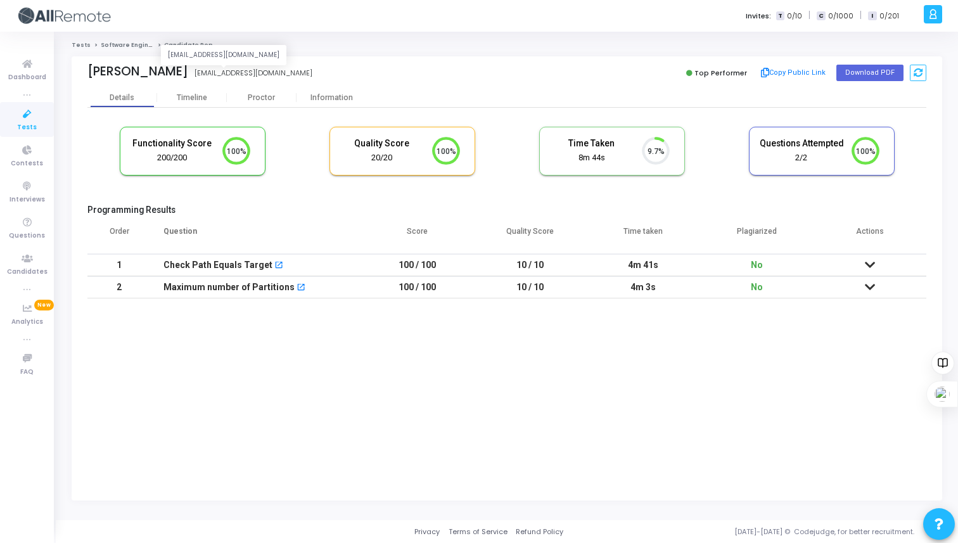
drag, startPoint x: 273, startPoint y: 68, endPoint x: 165, endPoint y: 70, distance: 108.3
click at [165, 70] on div "Dixit Kumar dixitkumar300@gmail.com dixitkumar300@gmail.com" at bounding box center [293, 73] width 413 height 18
copy div "[EMAIL_ADDRESS][DOMAIN_NAME]"
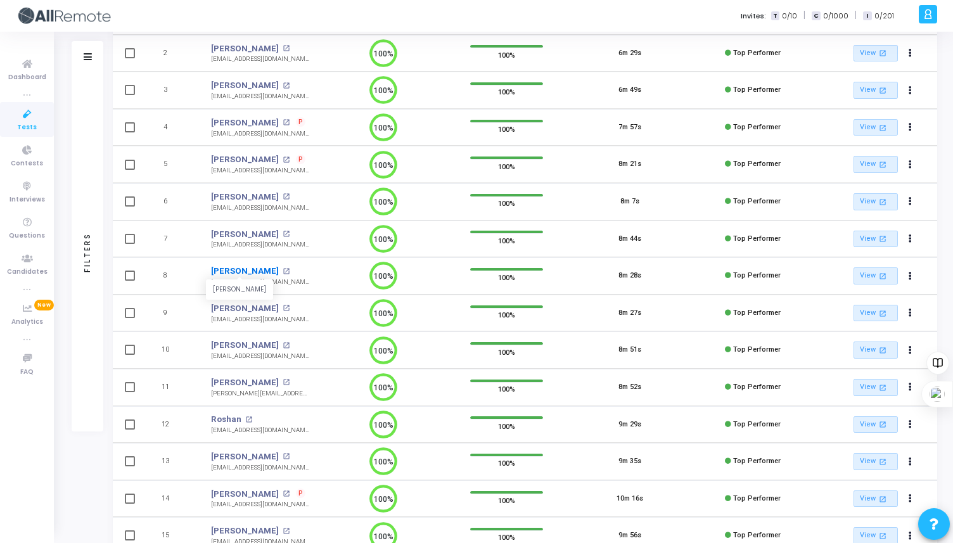
click at [222, 271] on link "[PERSON_NAME]" at bounding box center [245, 271] width 68 height 13
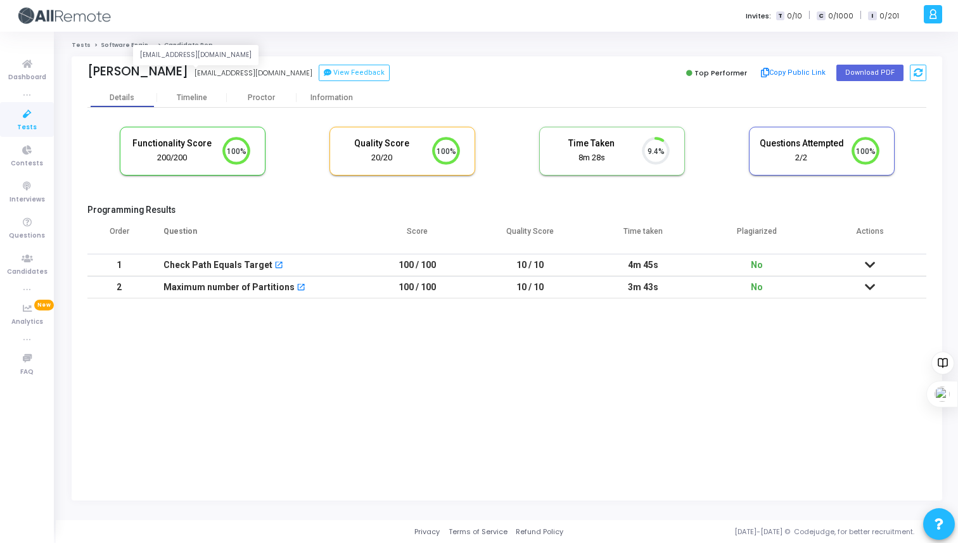
drag, startPoint x: 243, startPoint y: 72, endPoint x: 137, endPoint y: 75, distance: 105.8
click at [136, 75] on div "Chirag chiragpapneja28@gmail.com chiragpapneja28@gmail.com View Feedback" at bounding box center [293, 73] width 413 height 18
copy div "chiragpapneja28@gmail.com chiragpapneja28@gmail.com View Feedback"
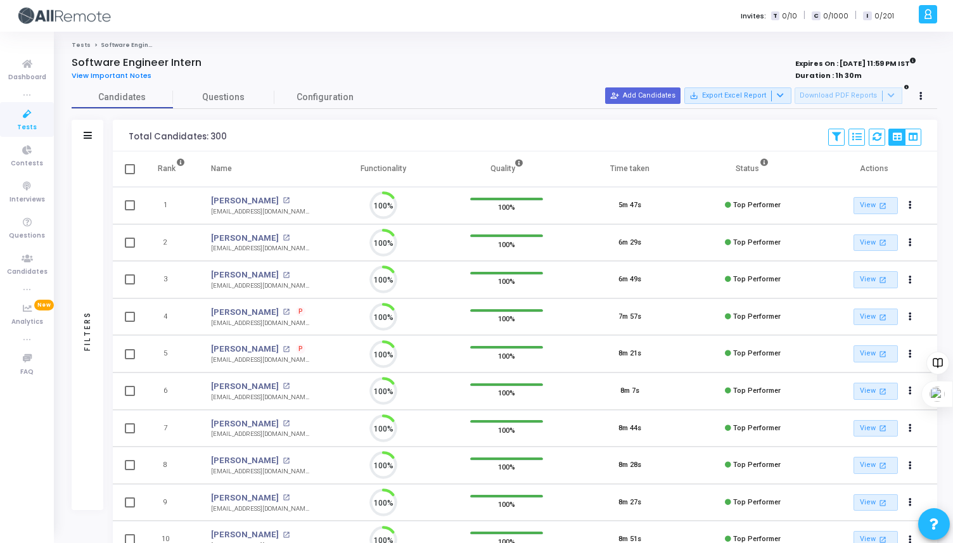
scroll to position [27, 32]
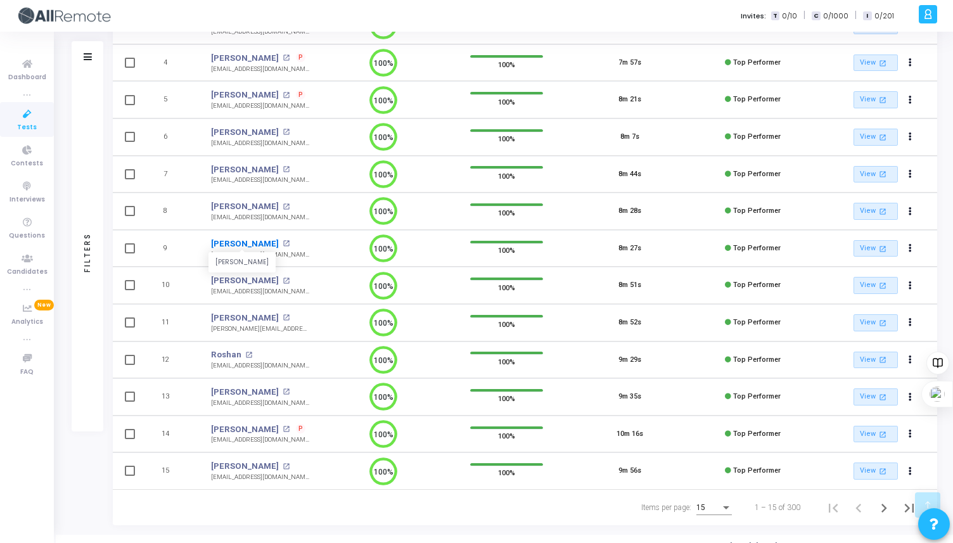
click at [229, 243] on link "[PERSON_NAME]" at bounding box center [245, 243] width 68 height 13
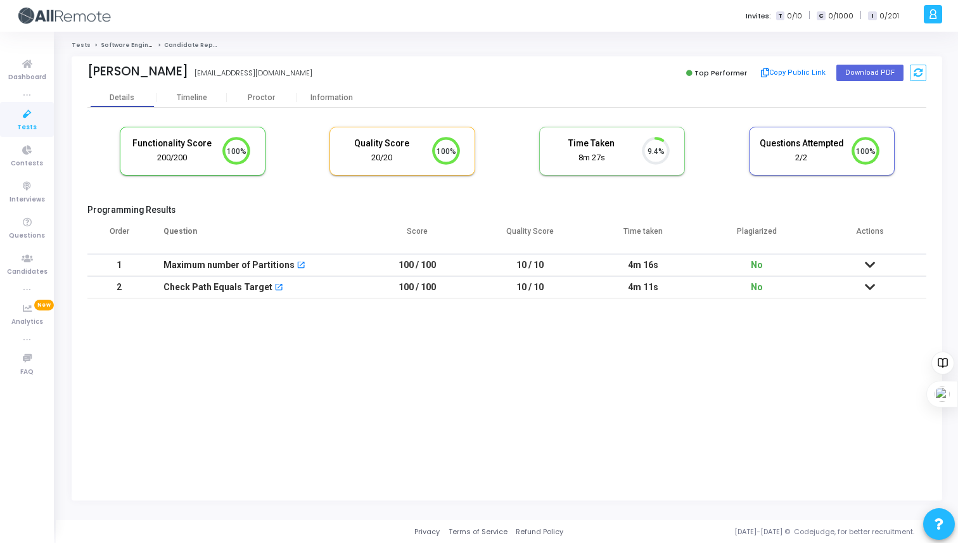
drag, startPoint x: 243, startPoint y: 73, endPoint x: 163, endPoint y: 73, distance: 79.8
click at [162, 73] on div "Nidhi Singh nidhis@iitbhilai.ac.in nidhis@iitbhilai.ac.in" at bounding box center [293, 73] width 413 height 18
copy div "[EMAIL_ADDRESS][DOMAIN_NAME]"
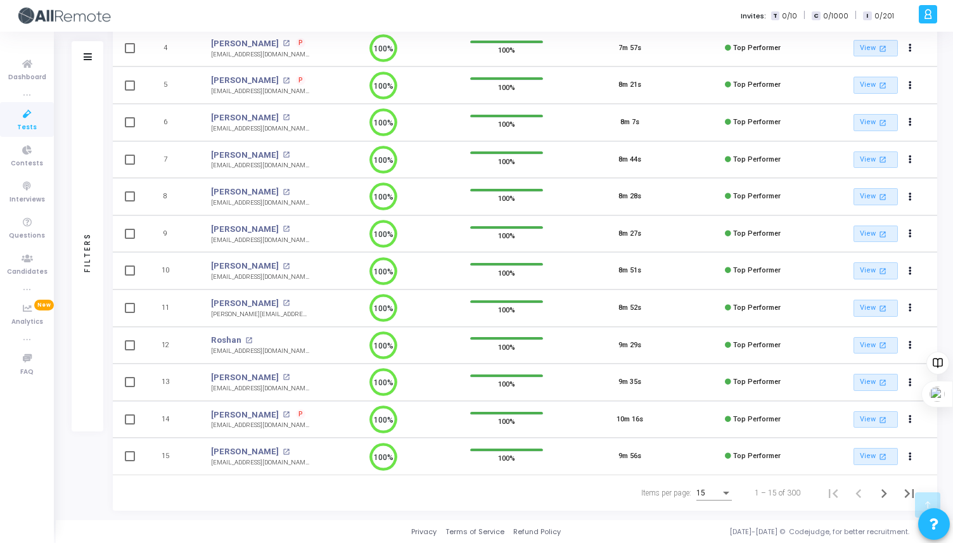
click at [196, 272] on tr "10 Ranjit Das open_in_new rd703692@gmail.com 100% 100% 8m 51s Top Performer Vie…" at bounding box center [525, 270] width 824 height 37
click at [310, 278] on td "Ranjit Das open_in_new rd703692@gmail.com" at bounding box center [259, 270] width 123 height 37
drag, startPoint x: 272, startPoint y: 274, endPoint x: 205, endPoint y: 274, distance: 67.1
click at [205, 274] on td "Ranjit Das open_in_new rd703692@gmail.com" at bounding box center [259, 270] width 123 height 37
copy div "[EMAIL_ADDRESS][DOMAIN_NAME]"
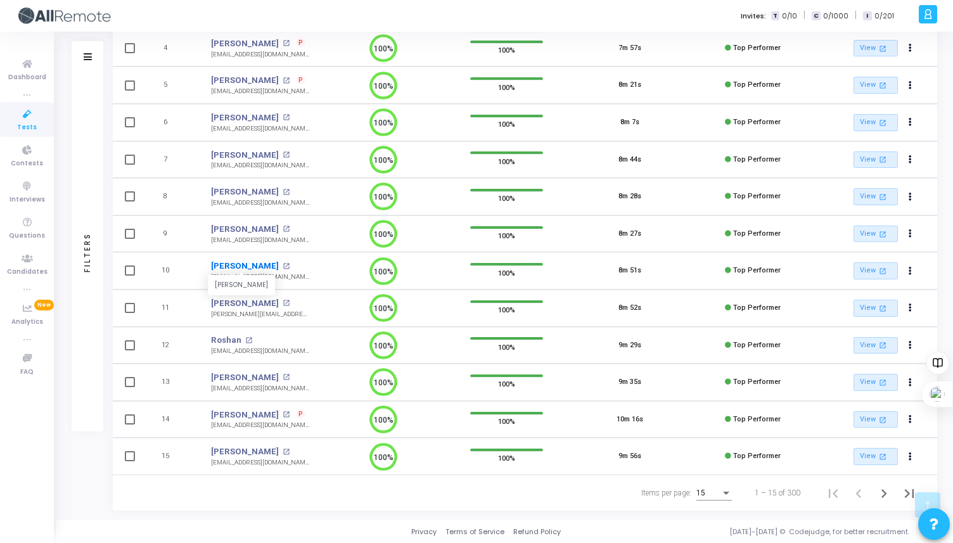
click at [237, 263] on link "[PERSON_NAME]" at bounding box center [245, 266] width 68 height 13
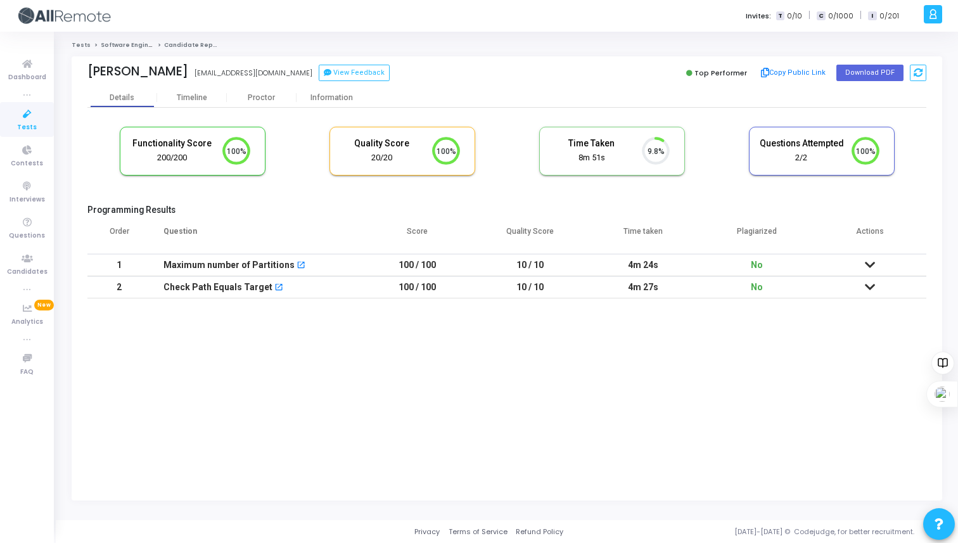
drag, startPoint x: 232, startPoint y: 73, endPoint x: 156, endPoint y: 74, distance: 76.6
click at [156, 74] on div "Ranjit Das rd703692@gmail.com rd703692@gmail.com View Feedback" at bounding box center [293, 73] width 413 height 18
copy div "[EMAIL_ADDRESS][DOMAIN_NAME]"
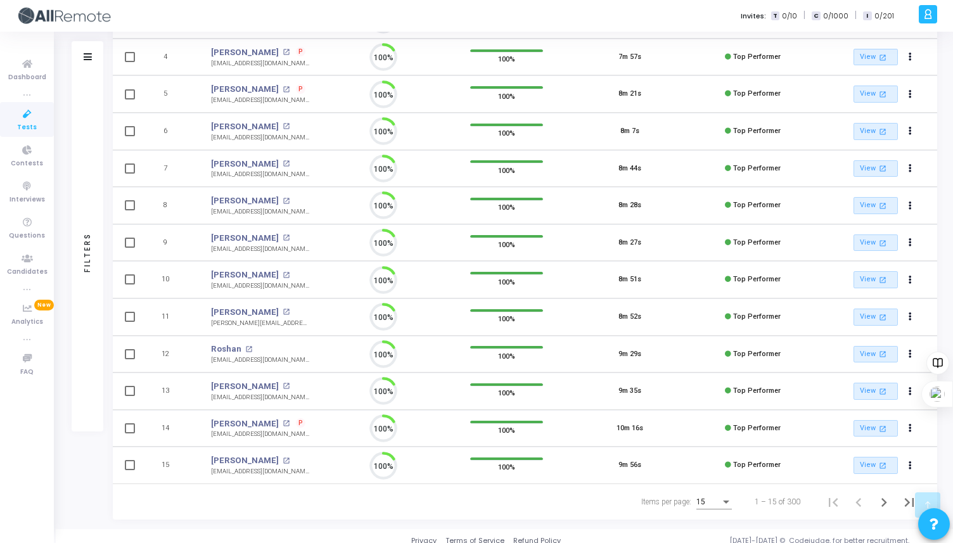
scroll to position [6, 6]
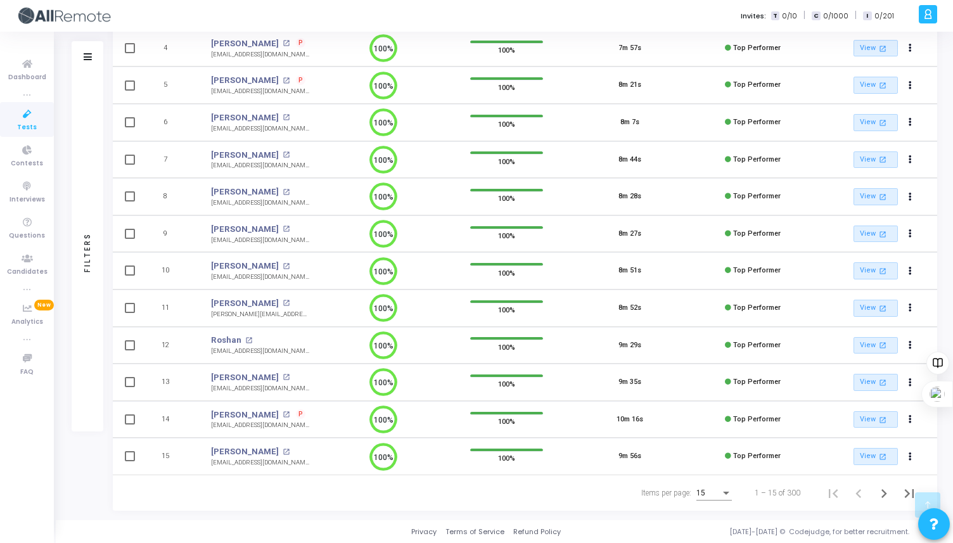
drag, startPoint x: 285, startPoint y: 314, endPoint x: 205, endPoint y: 314, distance: 79.8
click at [205, 314] on td "Shreyas Biradar open_in_new shreyas.biradar@iiitb.ac.in" at bounding box center [259, 307] width 123 height 37
copy div "[PERSON_NAME][EMAIL_ADDRESS][PERSON_NAME][DOMAIN_NAME]"
click at [261, 302] on link "[PERSON_NAME]" at bounding box center [245, 303] width 68 height 13
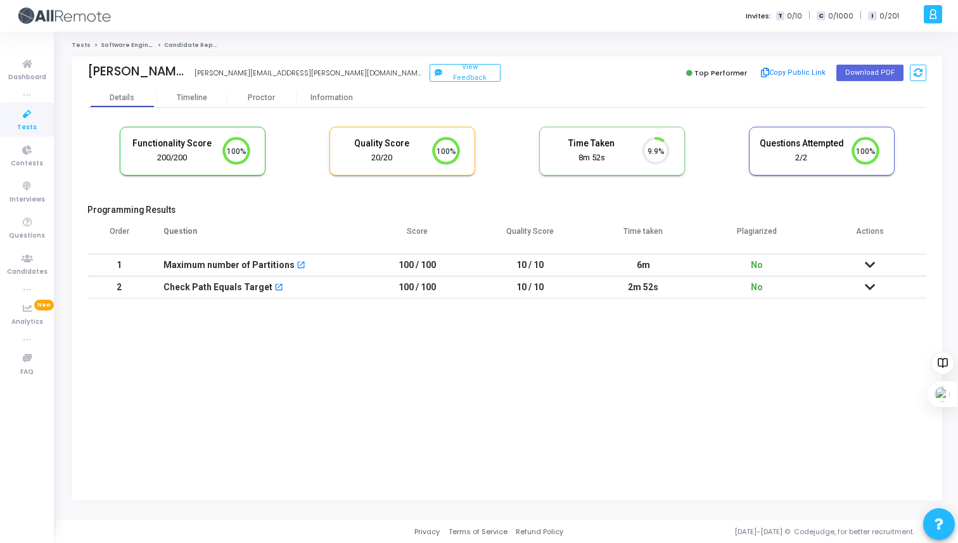
drag, startPoint x: 189, startPoint y: 72, endPoint x: 82, endPoint y: 75, distance: 106.4
click at [82, 74] on div "Shreyas Biradar shreyas.biradar@iiitb.ac.in View Feedback Top Performer Copy Pu…" at bounding box center [507, 72] width 870 height 32
copy div "[PERSON_NAME]"
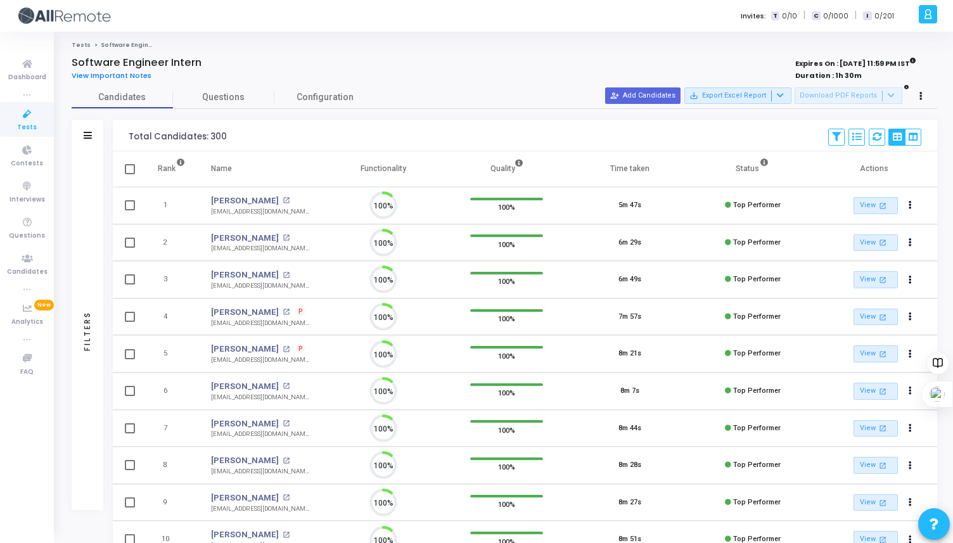
scroll to position [27, 32]
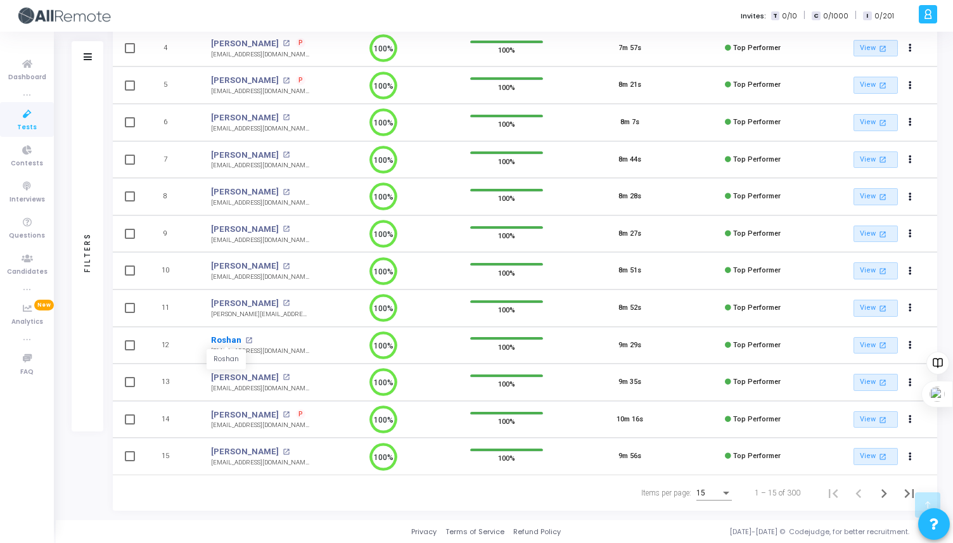
click at [224, 340] on link "Roshan" at bounding box center [226, 340] width 30 height 13
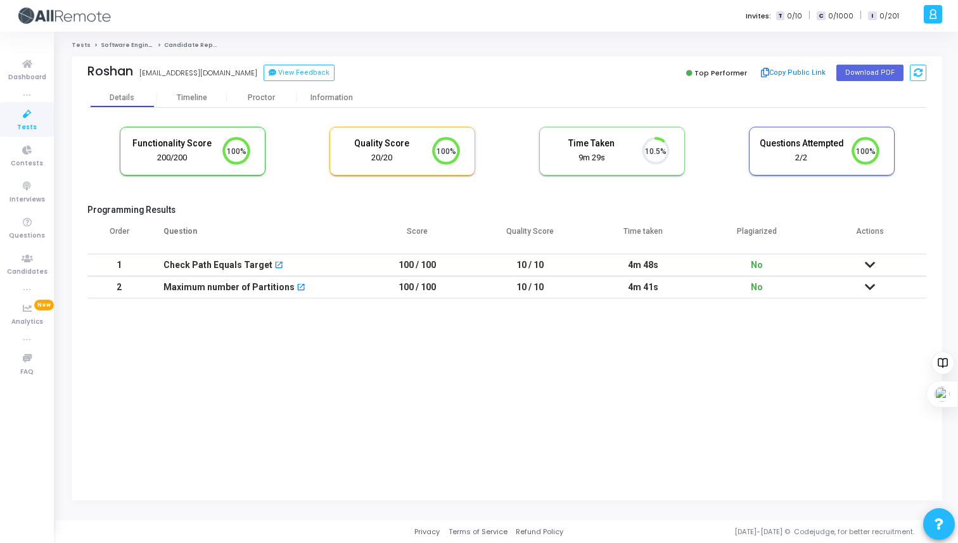
drag, startPoint x: 232, startPoint y: 71, endPoint x: 139, endPoint y: 70, distance: 93.7
click at [139, 70] on div "Roshan kumarros2002@gmail.com kumarros2002@gmail.com View Feedback" at bounding box center [293, 73] width 413 height 18
copy div "[EMAIL_ADDRESS][DOMAIN_NAME]"
click at [854, 71] on button "Download PDF" at bounding box center [869, 73] width 67 height 16
click at [35, 125] on link "Tests" at bounding box center [27, 119] width 54 height 35
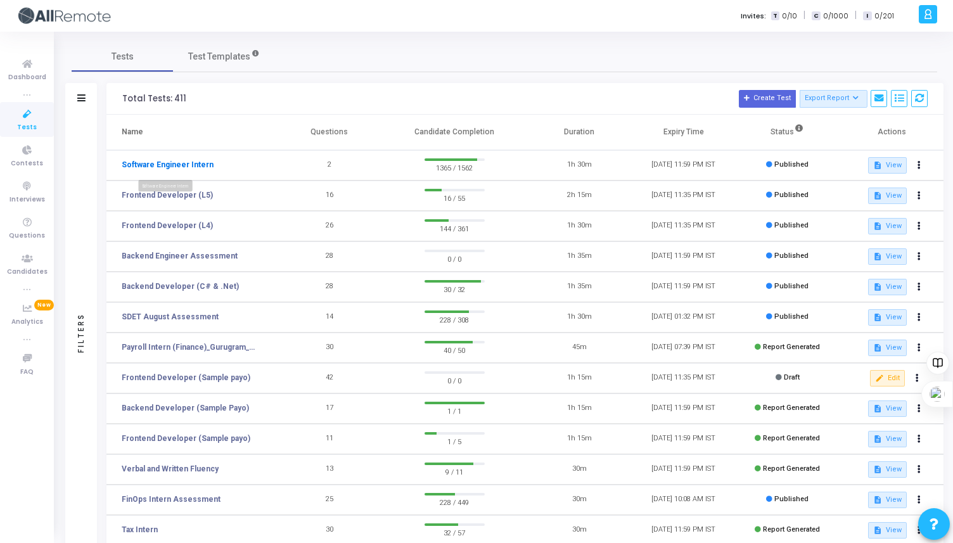
click at [184, 165] on link "Software Engineer Intern" at bounding box center [168, 164] width 92 height 11
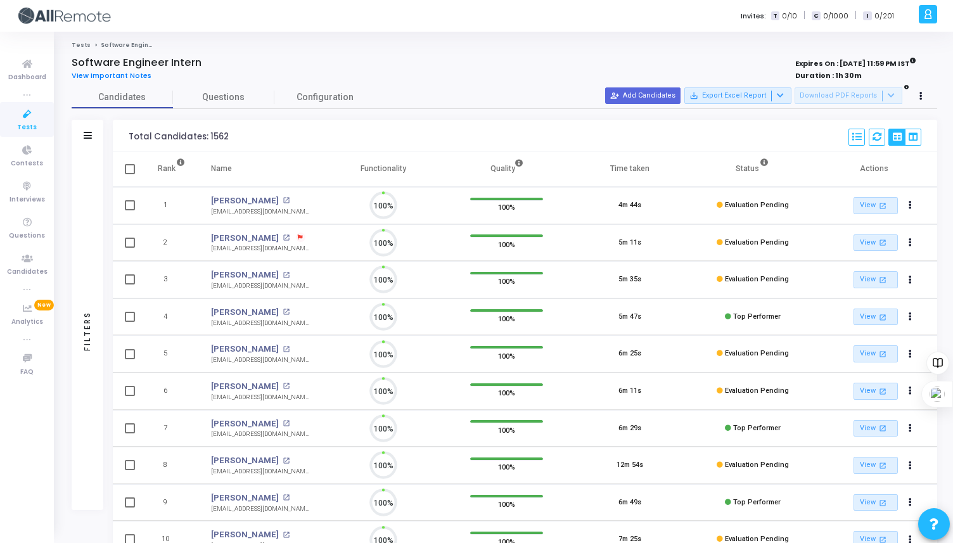
scroll to position [27, 32]
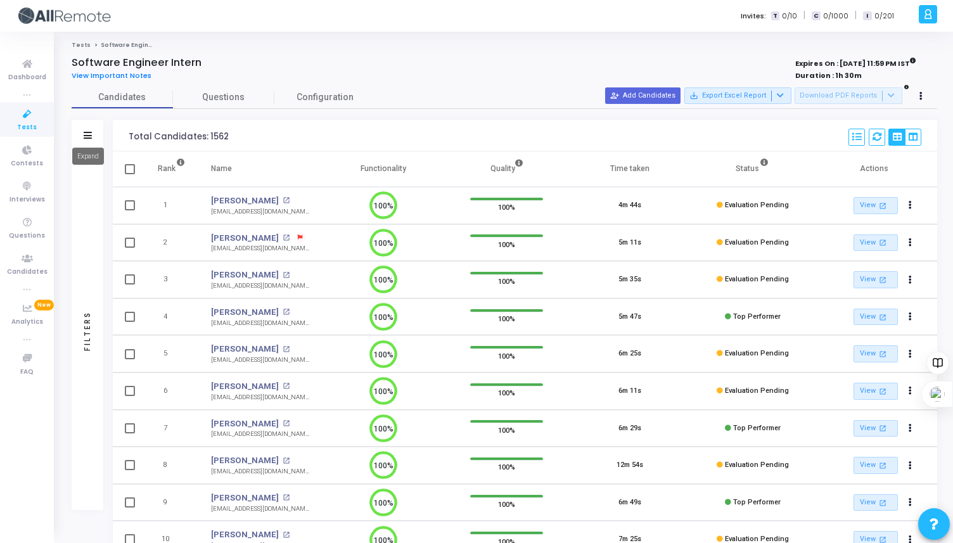
click at [89, 137] on icon at bounding box center [88, 135] width 8 height 7
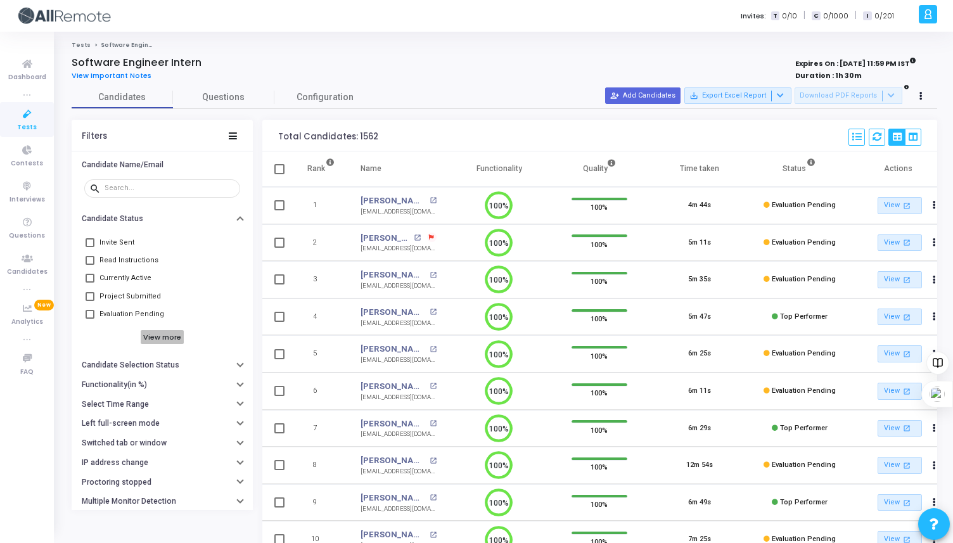
click at [161, 340] on h6 "View more" at bounding box center [163, 337] width 44 height 14
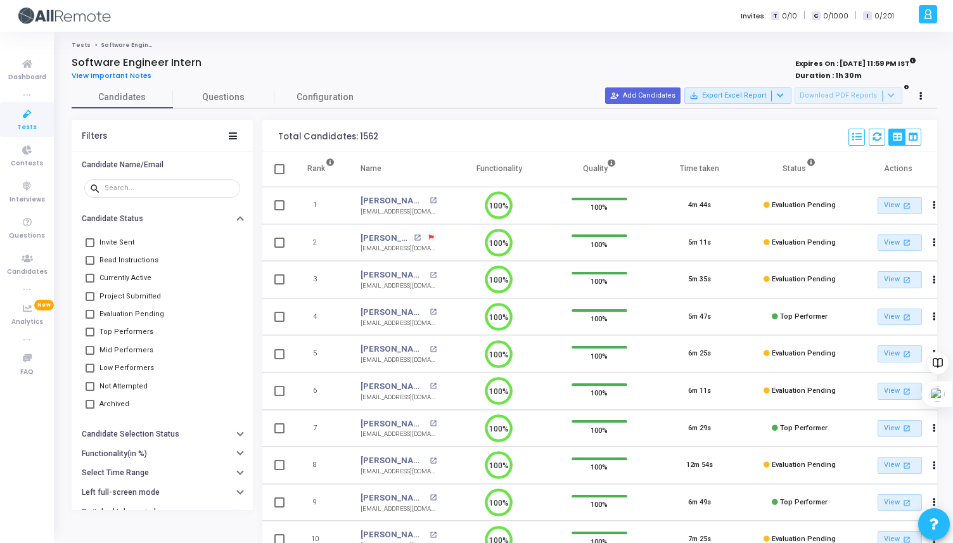
click at [91, 326] on label "Top Performers" at bounding box center [119, 331] width 68 height 15
click at [90, 336] on input "Top Performers" at bounding box center [89, 336] width 1 height 1
checkbox input "true"
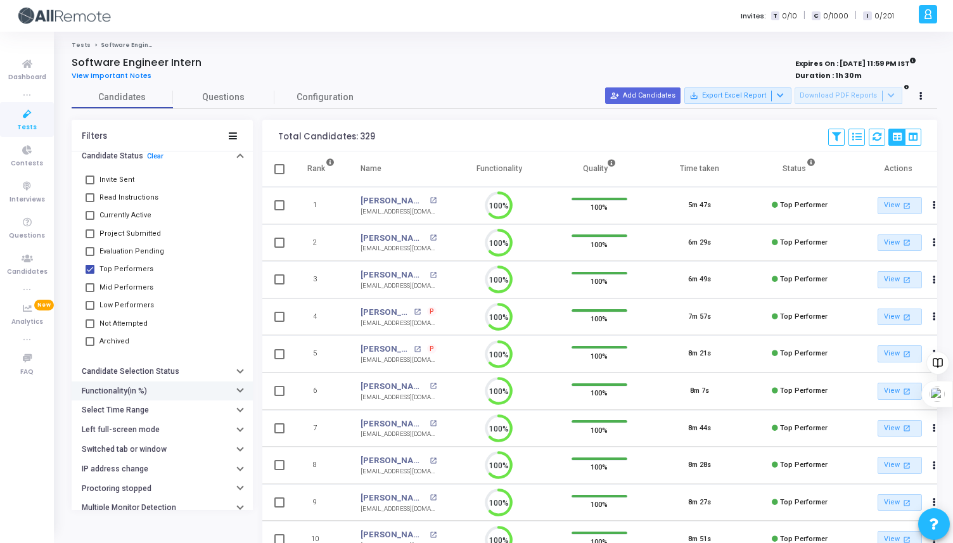
click at [146, 391] on div "Functionality(in %)" at bounding box center [116, 390] width 69 height 9
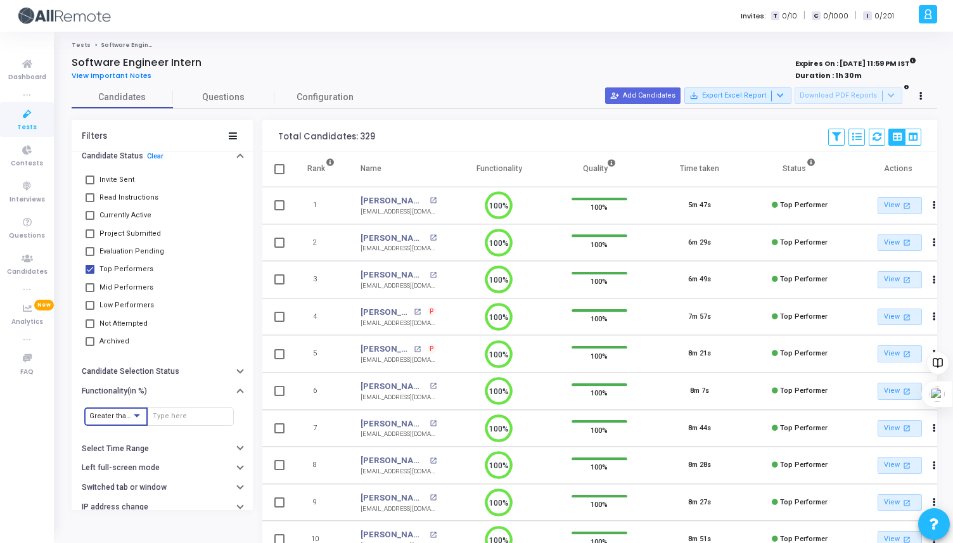
click at [120, 415] on span "Greater than or equal to" at bounding box center [128, 416] width 79 height 8
click at [121, 358] on span "Equal to" at bounding box center [137, 353] width 96 height 21
click at [163, 410] on div at bounding box center [191, 415] width 76 height 20
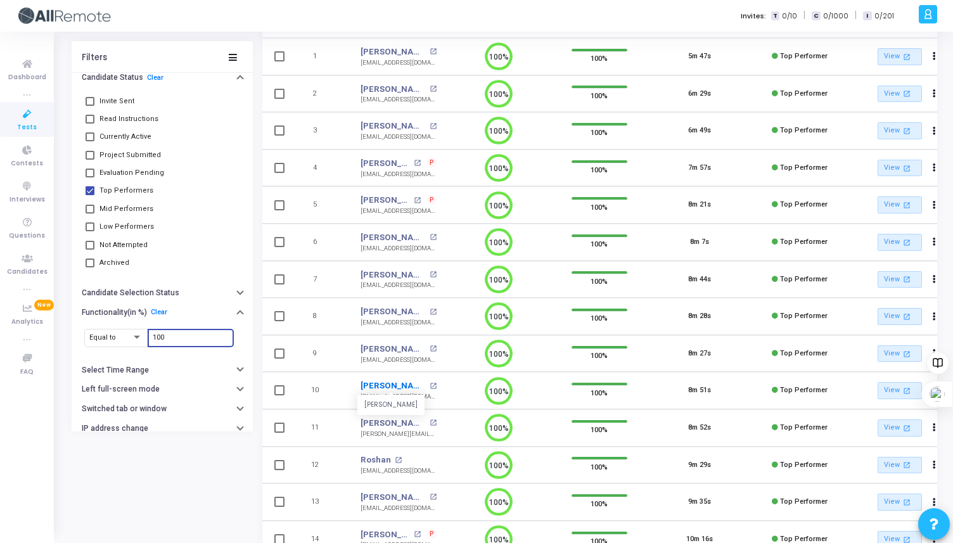
type input "100"
click at [381, 388] on link "[PERSON_NAME]" at bounding box center [392, 385] width 65 height 13
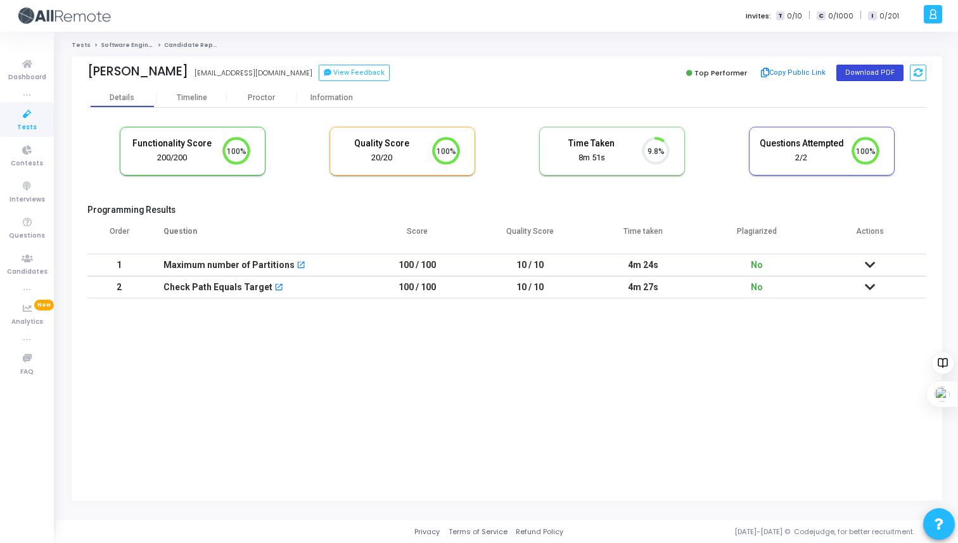
click at [879, 75] on button "Download PDF" at bounding box center [869, 73] width 67 height 16
